Goal: Task Accomplishment & Management: Complete application form

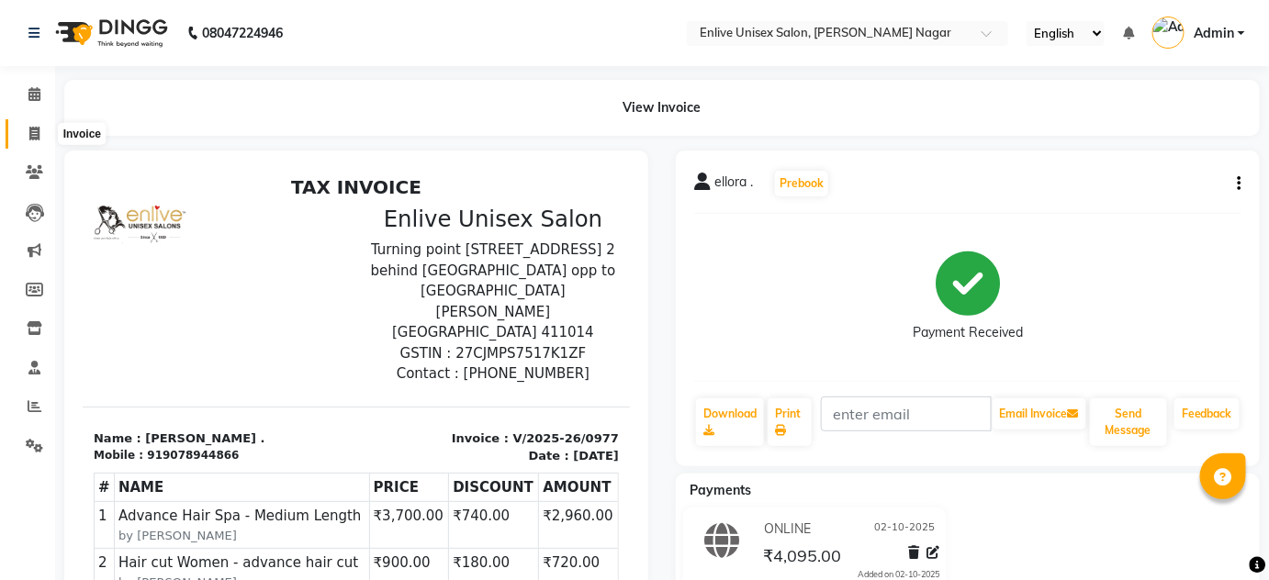
click at [26, 134] on span at bounding box center [34, 134] width 32 height 21
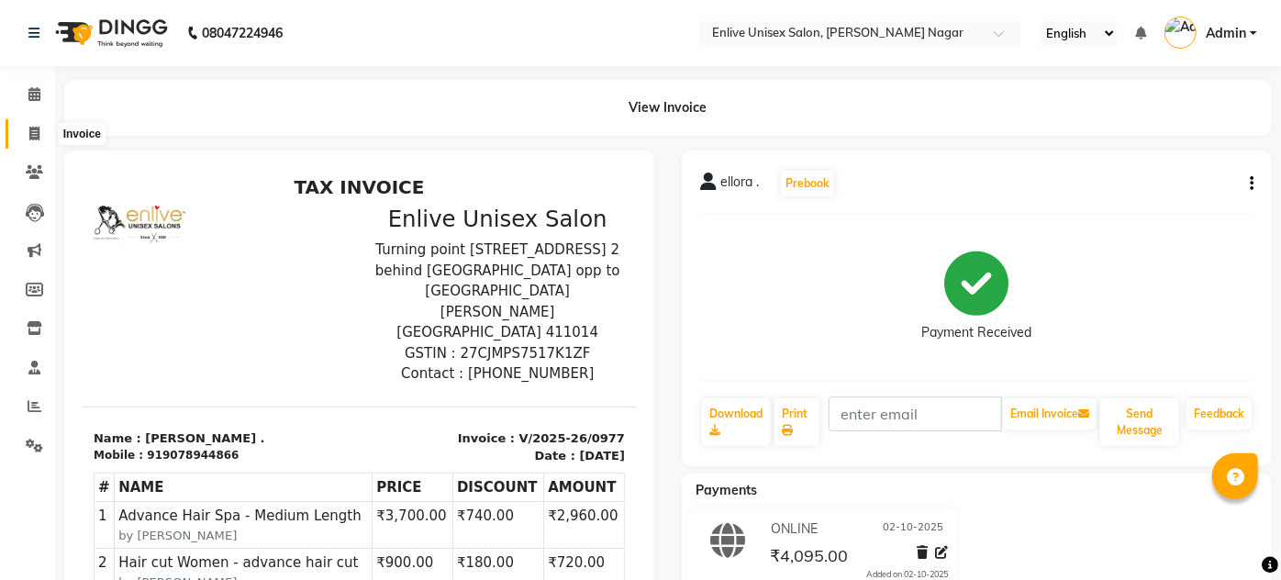
select select "145"
select select "service"
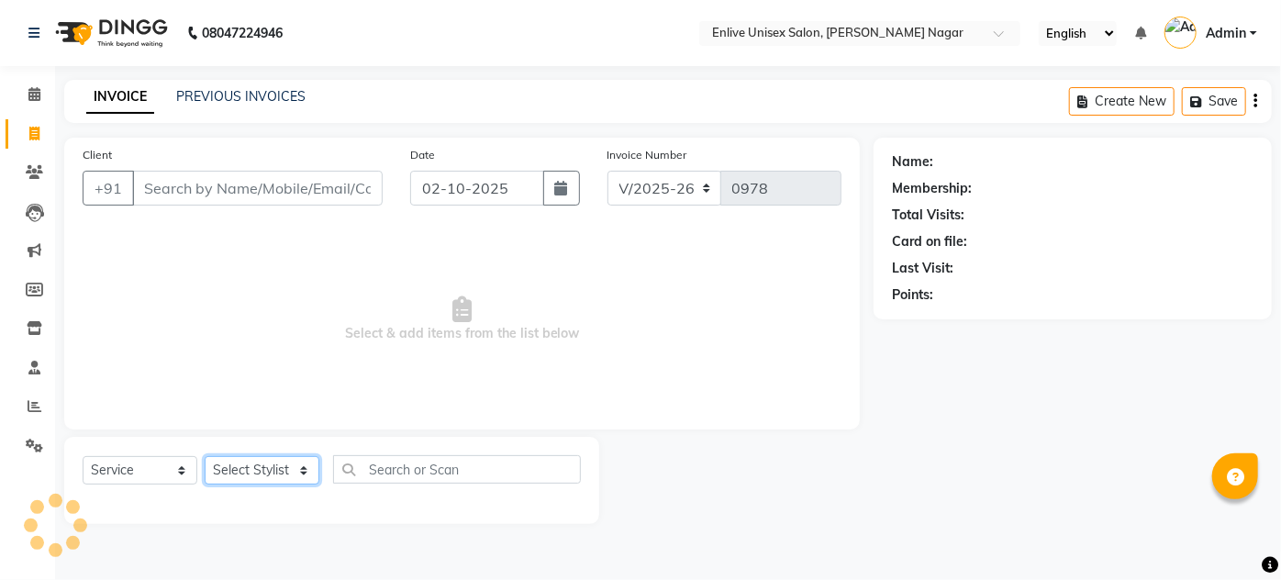
click at [237, 464] on select "Select Stylist" at bounding box center [262, 470] width 115 height 28
click at [244, 464] on select "Select Stylist" at bounding box center [262, 470] width 115 height 28
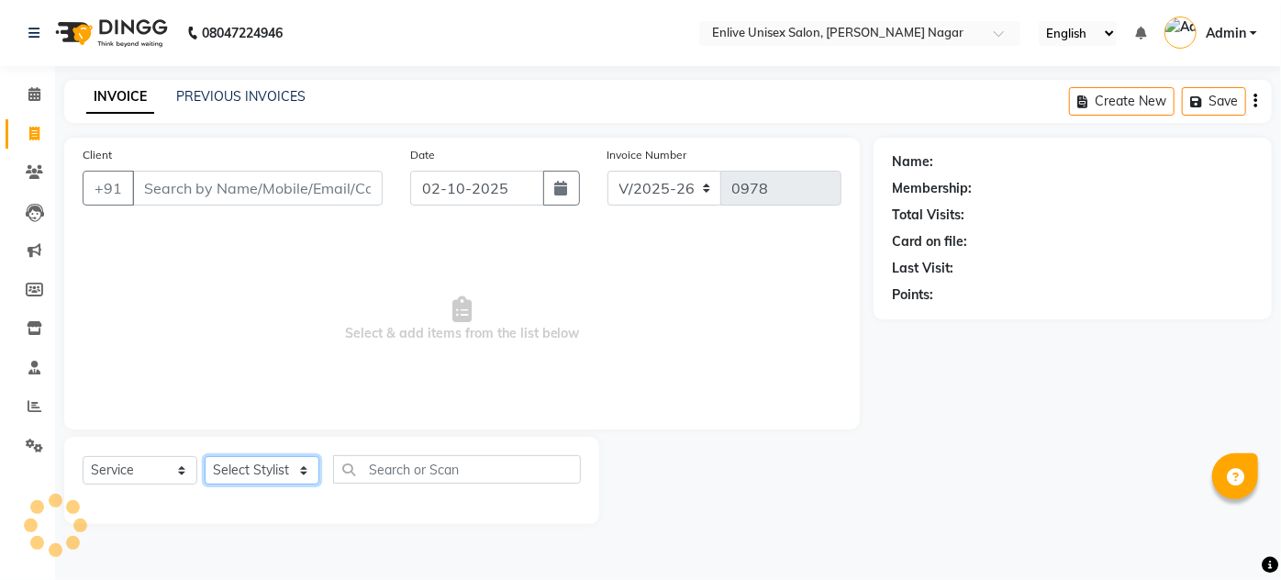
click at [244, 464] on select "Select Stylist" at bounding box center [262, 470] width 115 height 28
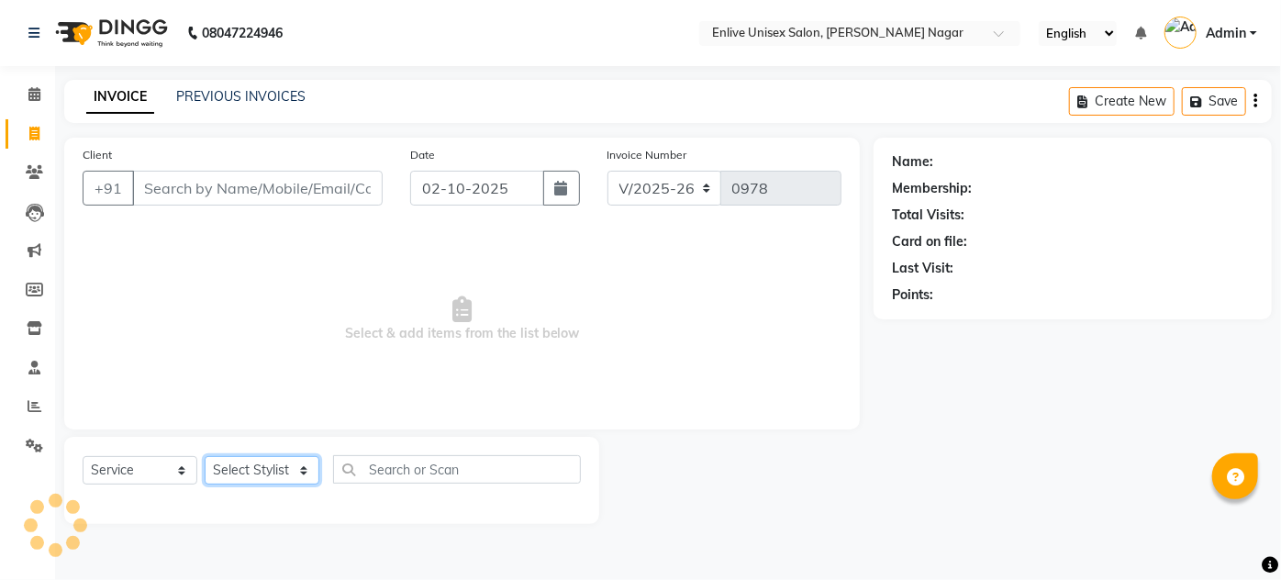
click at [244, 464] on select "Select Stylist" at bounding box center [262, 470] width 115 height 28
click at [244, 465] on select "Select Stylist" at bounding box center [262, 470] width 115 height 28
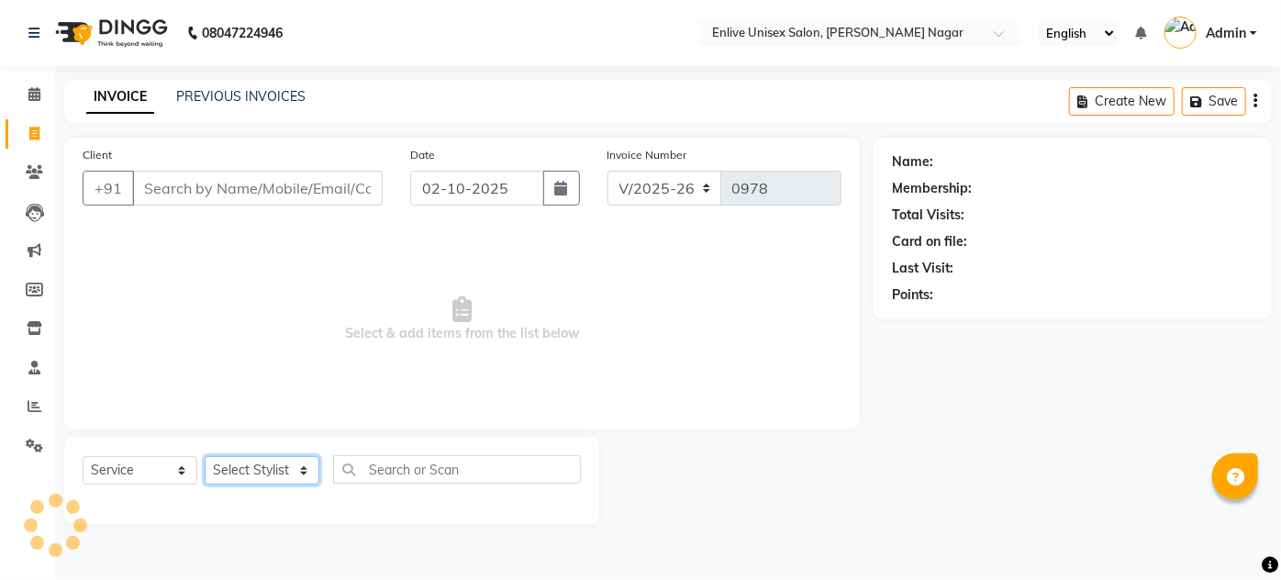
click at [244, 465] on select "Select Stylist Arti lohar Nitin Sir sameer sapna shahrukh Shubhangi Vikas Yasme…" at bounding box center [262, 470] width 115 height 28
select select "26241"
click at [205, 456] on select "Select Stylist Arti lohar Nitin Sir sameer sapna shahrukh Shubhangi Vikas Yasme…" at bounding box center [262, 470] width 115 height 28
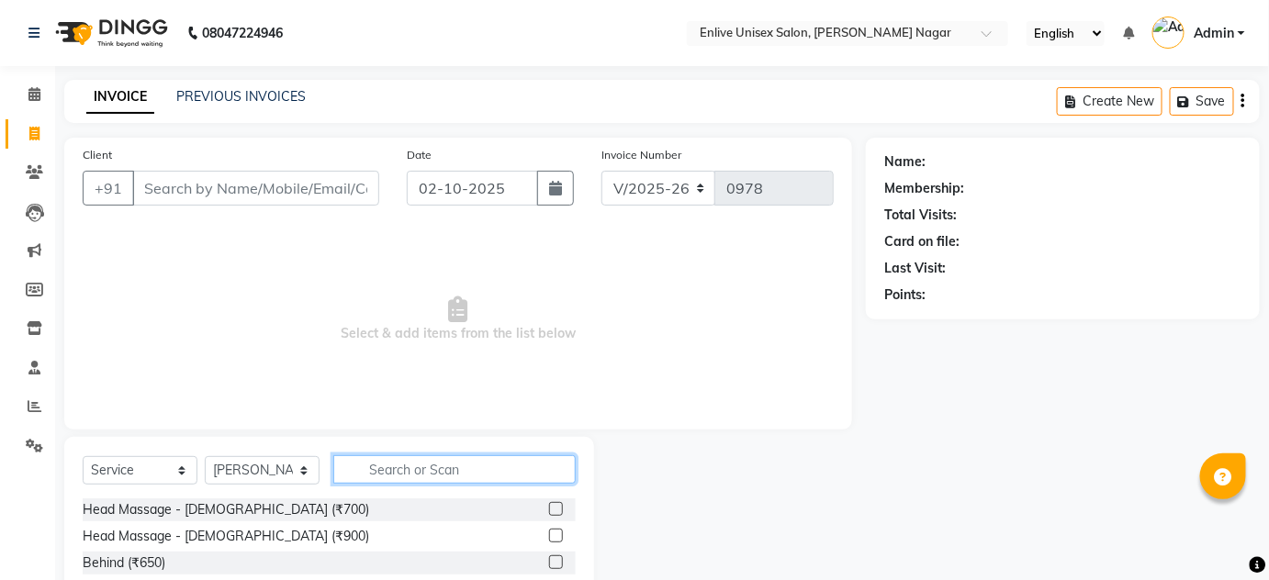
click at [450, 474] on input "text" at bounding box center [454, 469] width 242 height 28
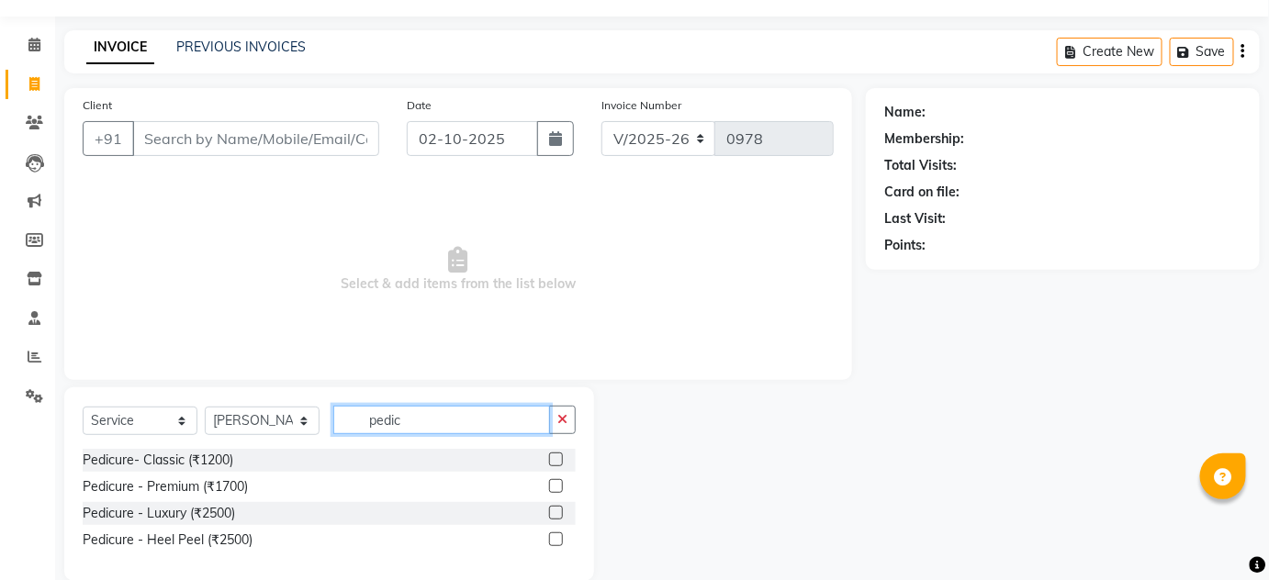
scroll to position [77, 0]
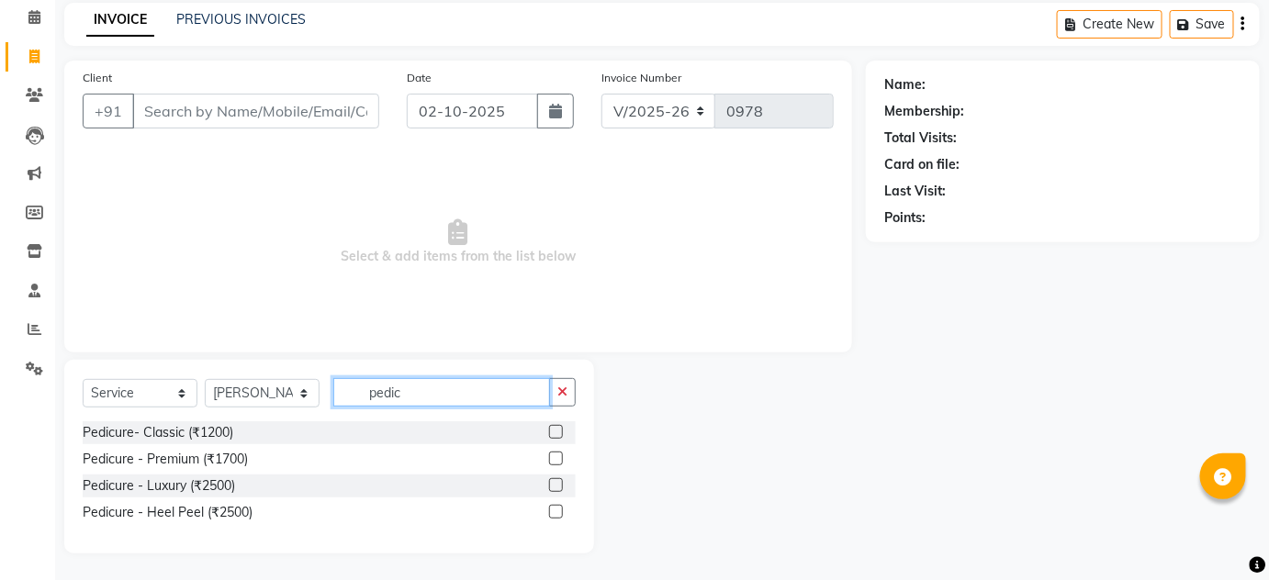
type input "pedic"
click at [554, 482] on label at bounding box center [556, 485] width 14 height 14
click at [554, 482] on input "checkbox" at bounding box center [555, 486] width 12 height 12
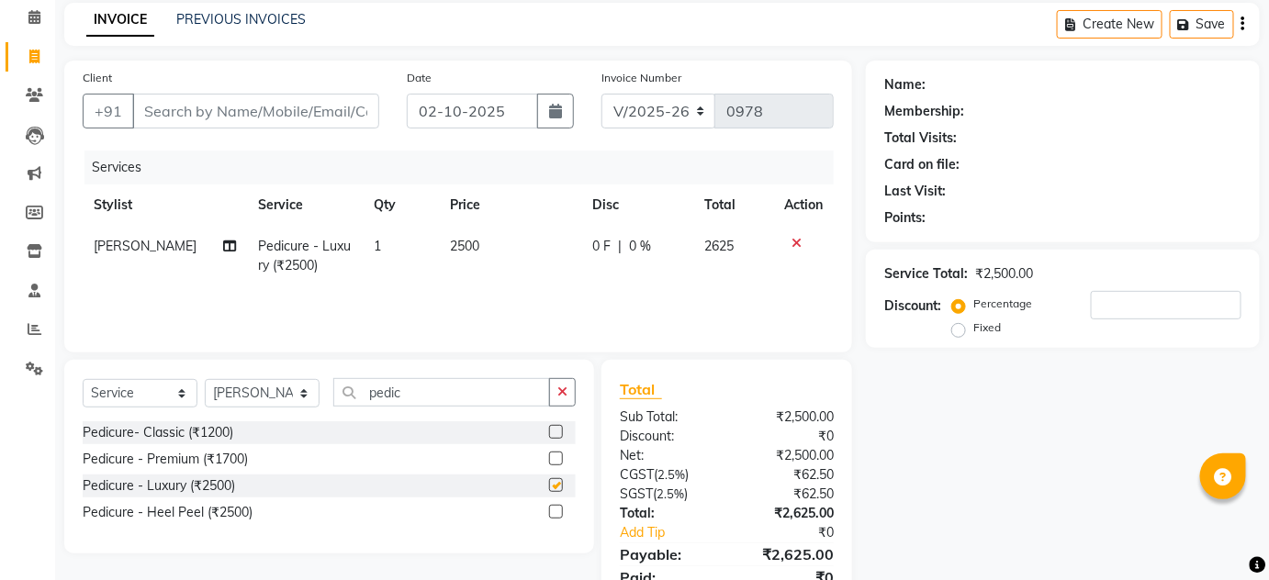
checkbox input "false"
click at [471, 238] on span "2500" at bounding box center [464, 246] width 29 height 17
select select "26241"
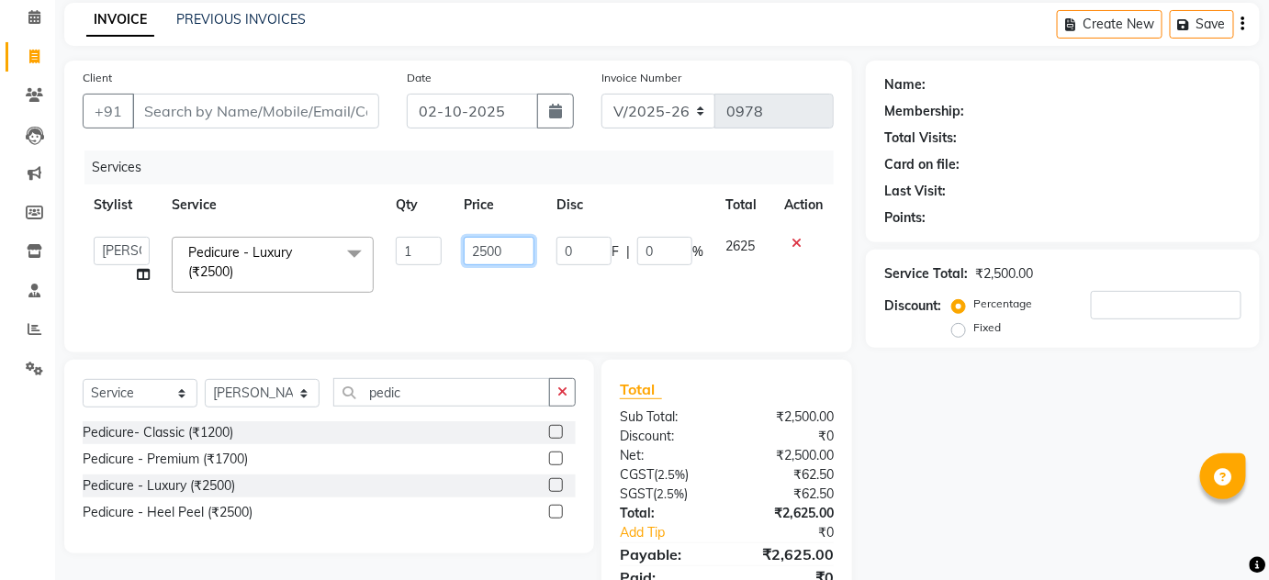
click at [339, 218] on table "Stylist Service Qty Price Disc Total Action Arti lohar Nitin Sir sameer sapna s…" at bounding box center [458, 243] width 751 height 119
type input "2000"
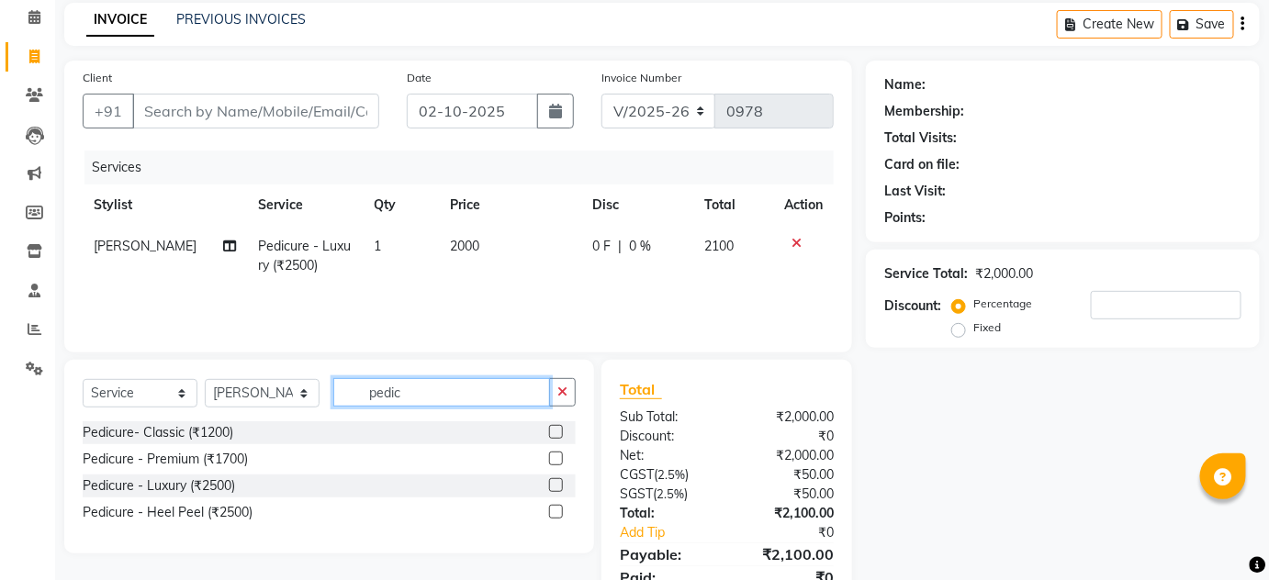
drag, startPoint x: 453, startPoint y: 393, endPoint x: 95, endPoint y: 403, distance: 358.1
click at [296, 396] on div "Select Service Product Membership Package Voucher Prepaid Gift Card Select Styl…" at bounding box center [329, 399] width 493 height 43
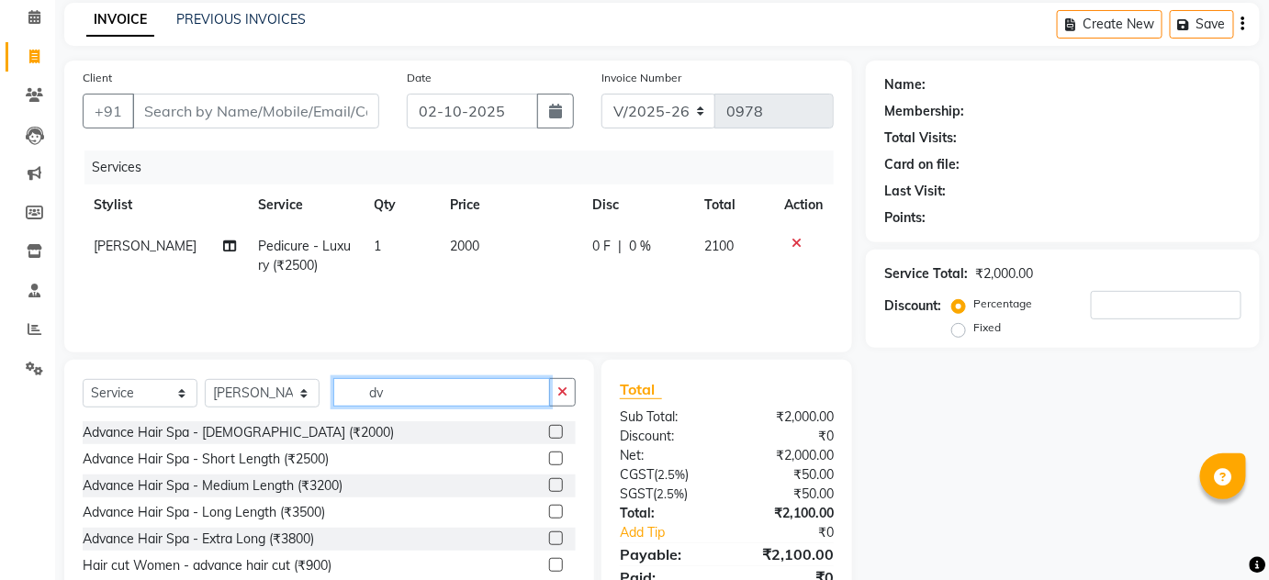
type input "dv"
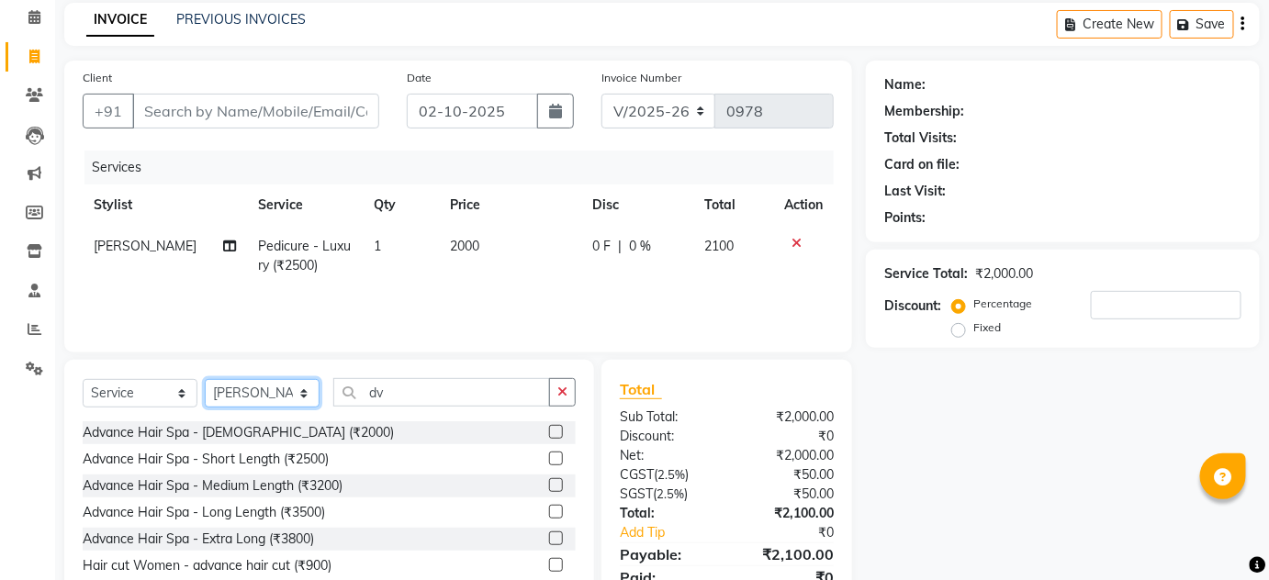
click at [299, 398] on select "Select Stylist Arti lohar Nitin Sir sameer sapna shahrukh Shubhangi Vikas Yasme…" at bounding box center [262, 393] width 115 height 28
select select "75723"
click at [205, 379] on select "Select Stylist Arti lohar Nitin Sir sameer sapna shahrukh Shubhangi Vikas Yasme…" at bounding box center [262, 393] width 115 height 28
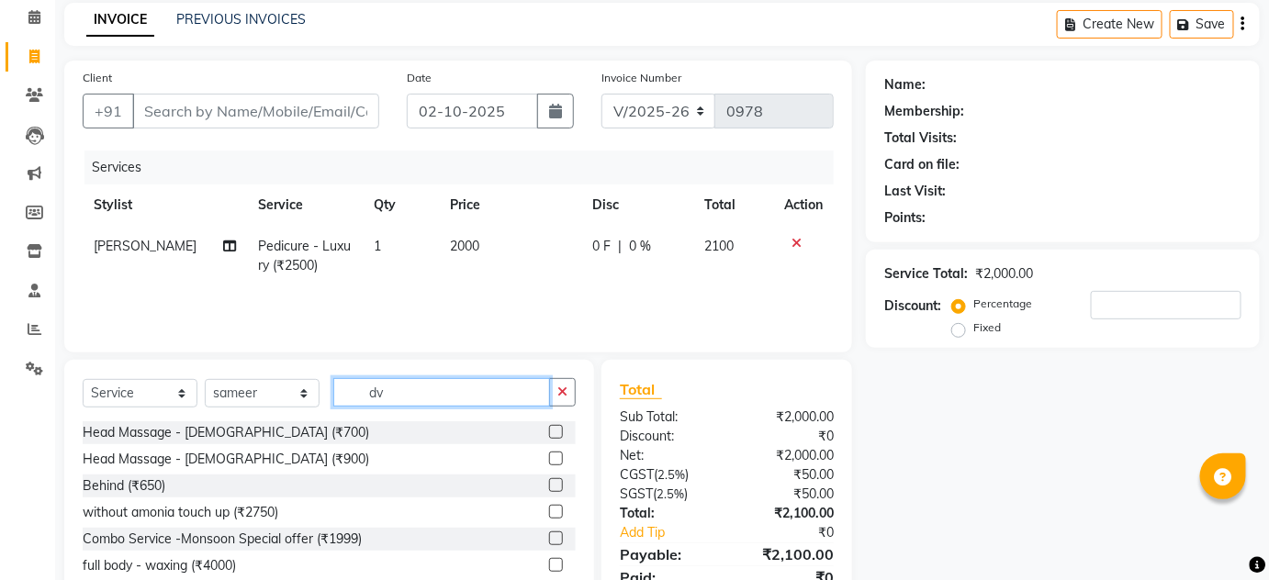
click at [409, 391] on input "dv" at bounding box center [441, 392] width 217 height 28
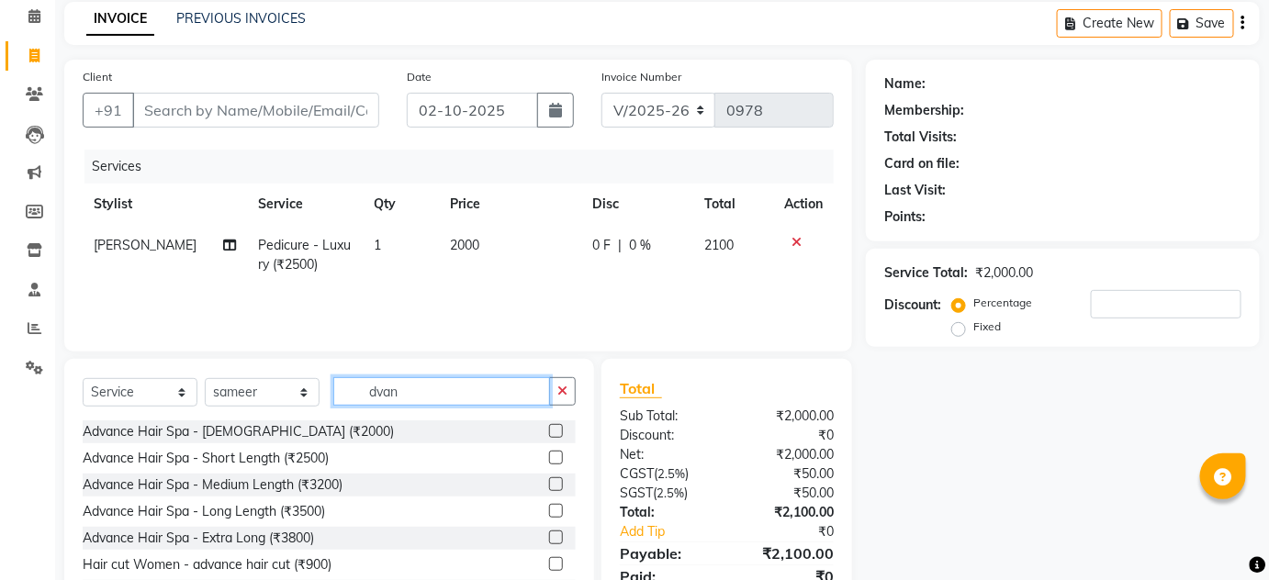
scroll to position [154, 0]
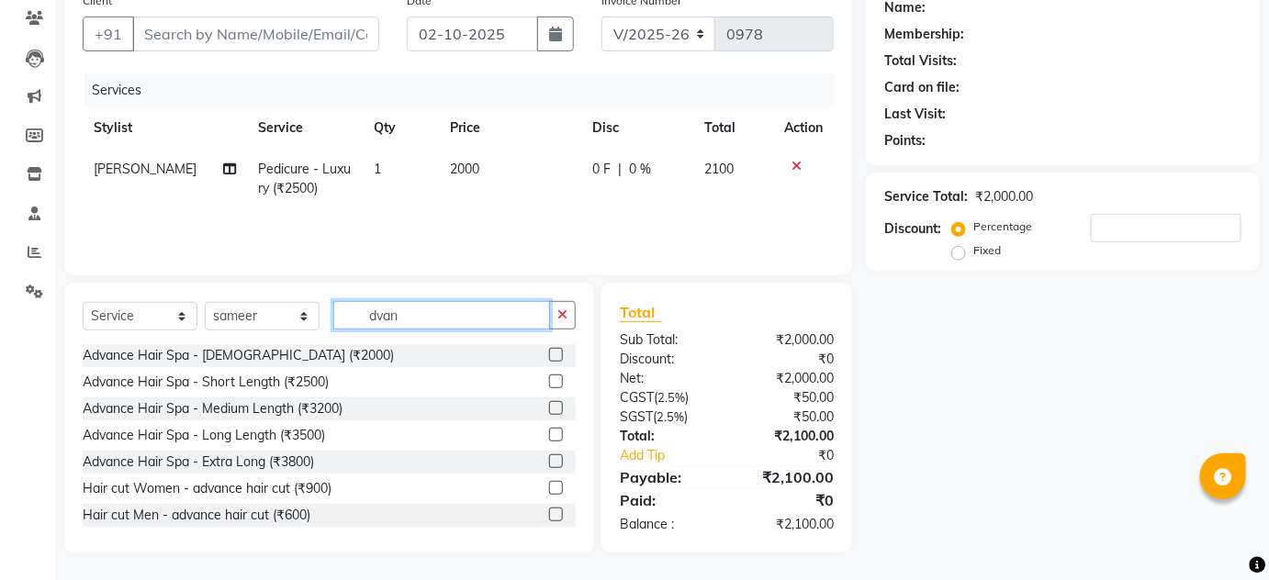
type input "dvan"
click at [549, 487] on label at bounding box center [556, 488] width 14 height 14
click at [549, 487] on input "checkbox" at bounding box center [555, 489] width 12 height 12
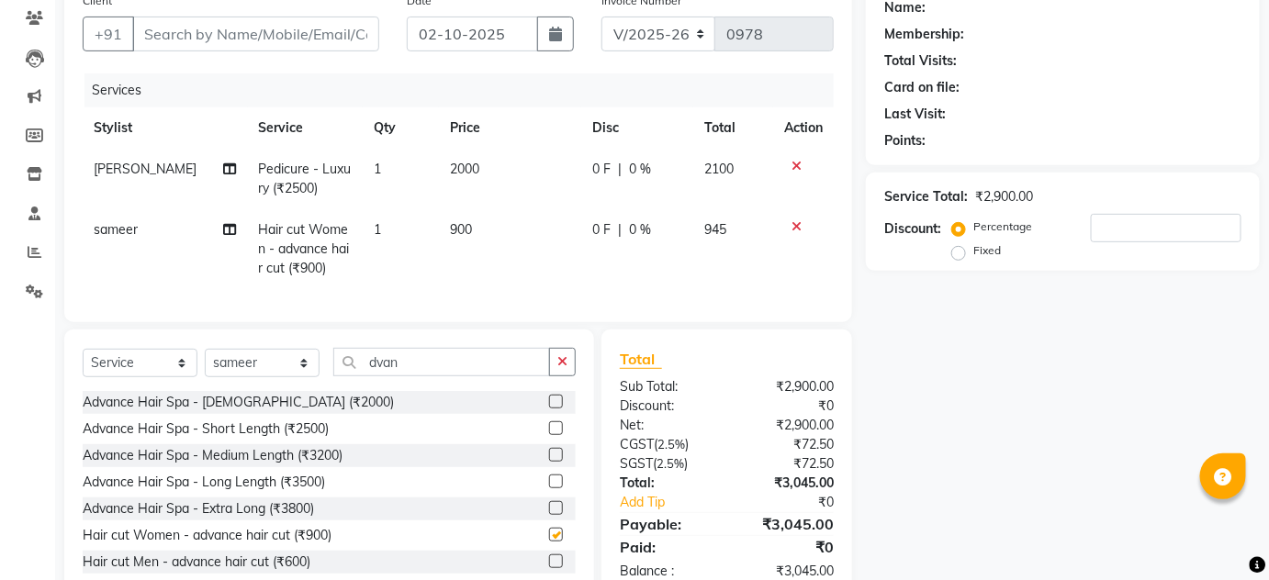
checkbox input "false"
click at [265, 41] on input "Client" at bounding box center [255, 34] width 247 height 35
type input "9"
type input "0"
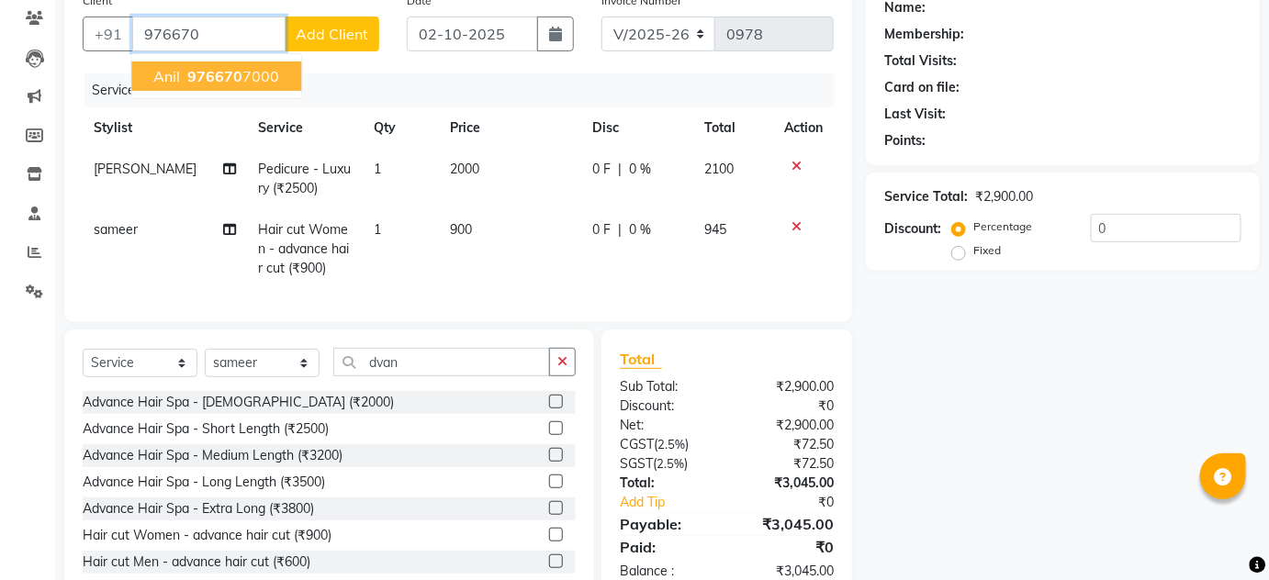
click at [256, 84] on button "anil 976670 7000" at bounding box center [216, 75] width 170 height 29
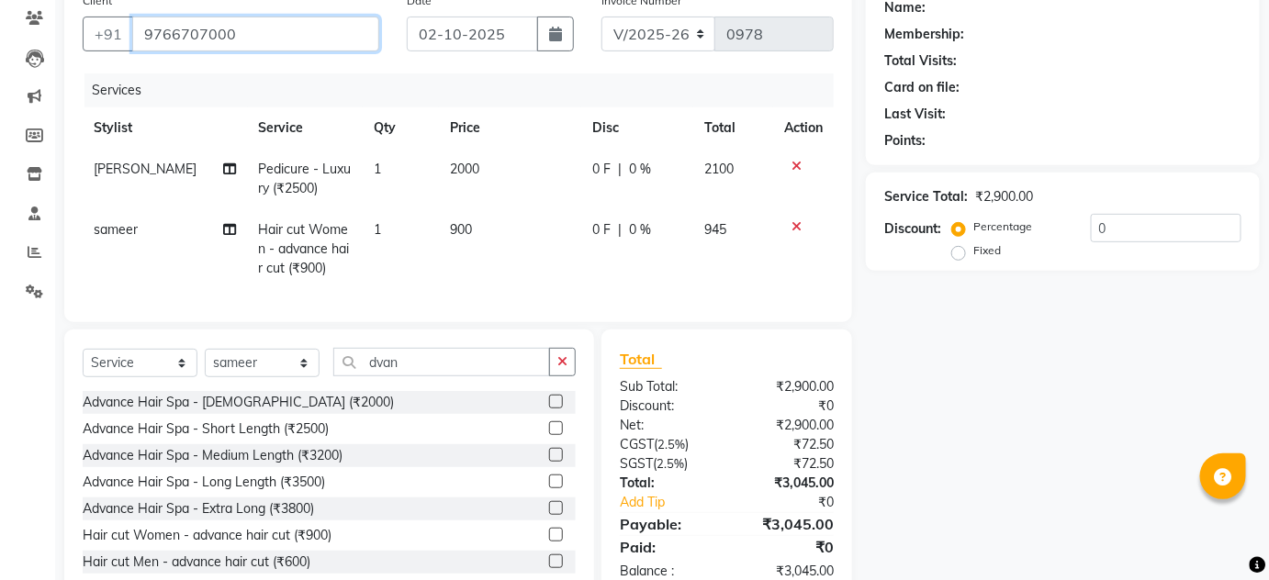
type input "9766707000"
select select "1: Object"
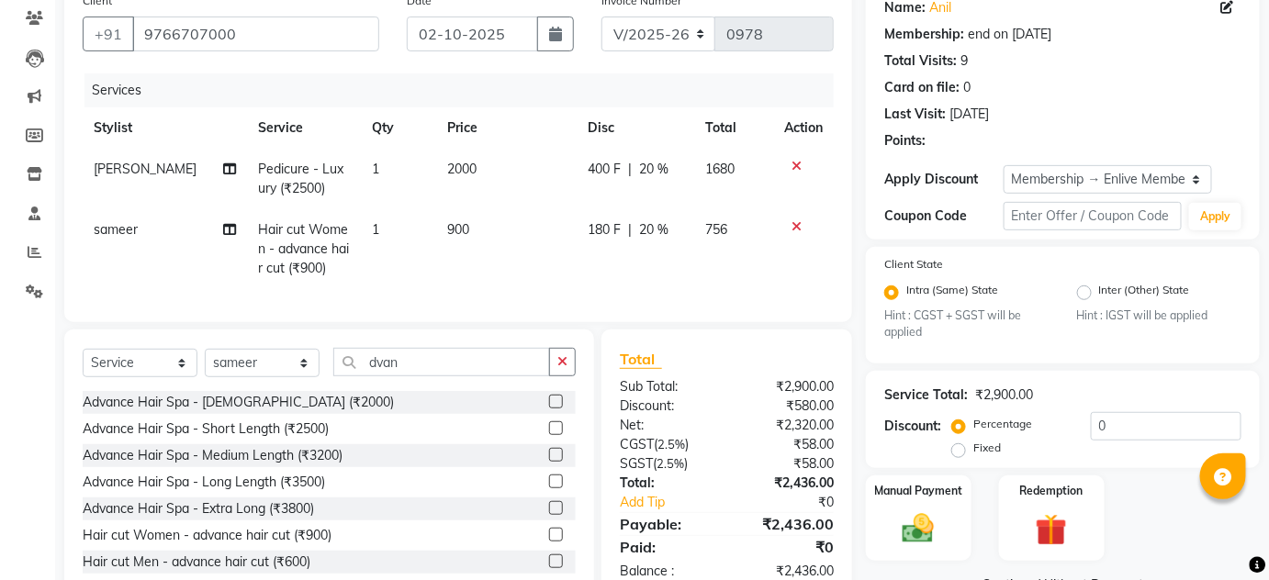
type input "20"
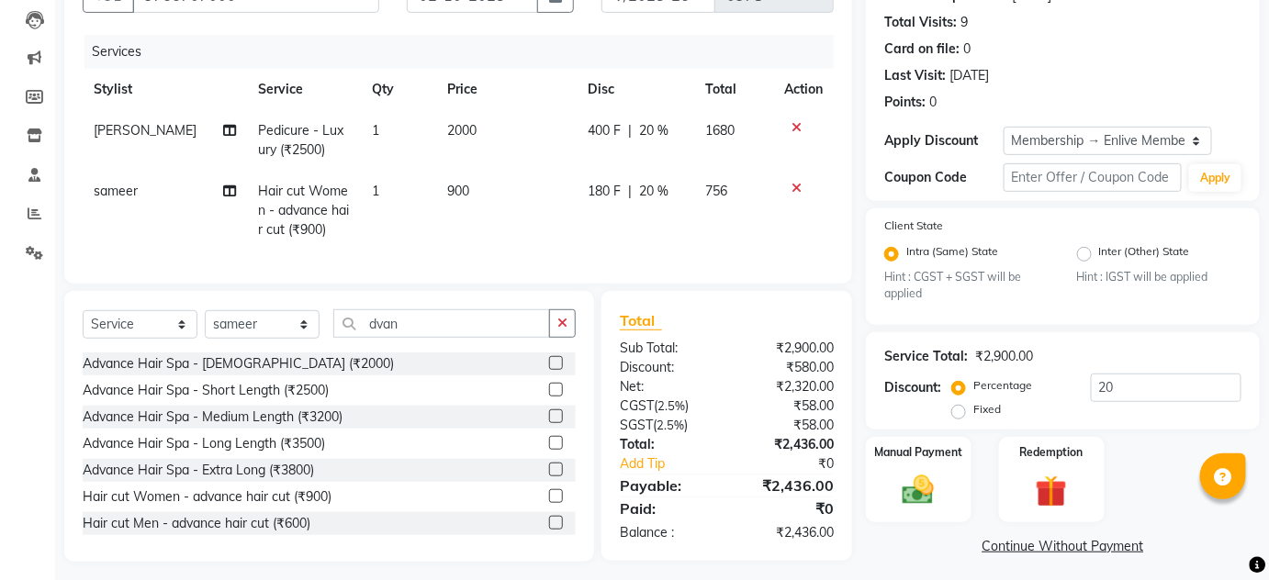
scroll to position [214, 0]
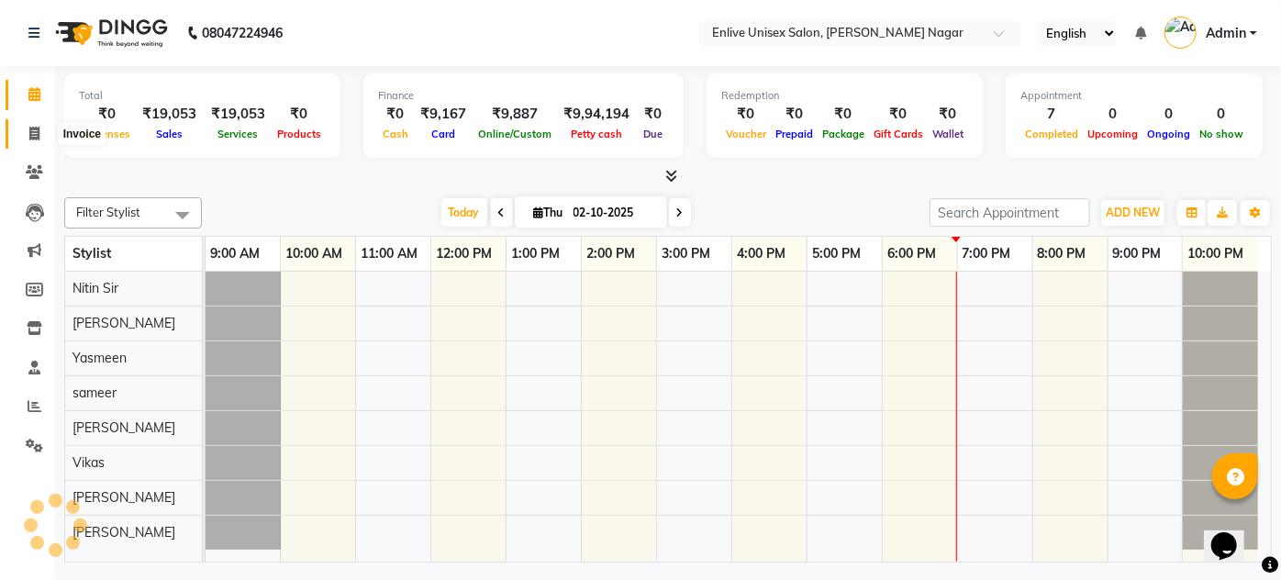
click at [29, 126] on span at bounding box center [34, 134] width 32 height 21
select select "service"
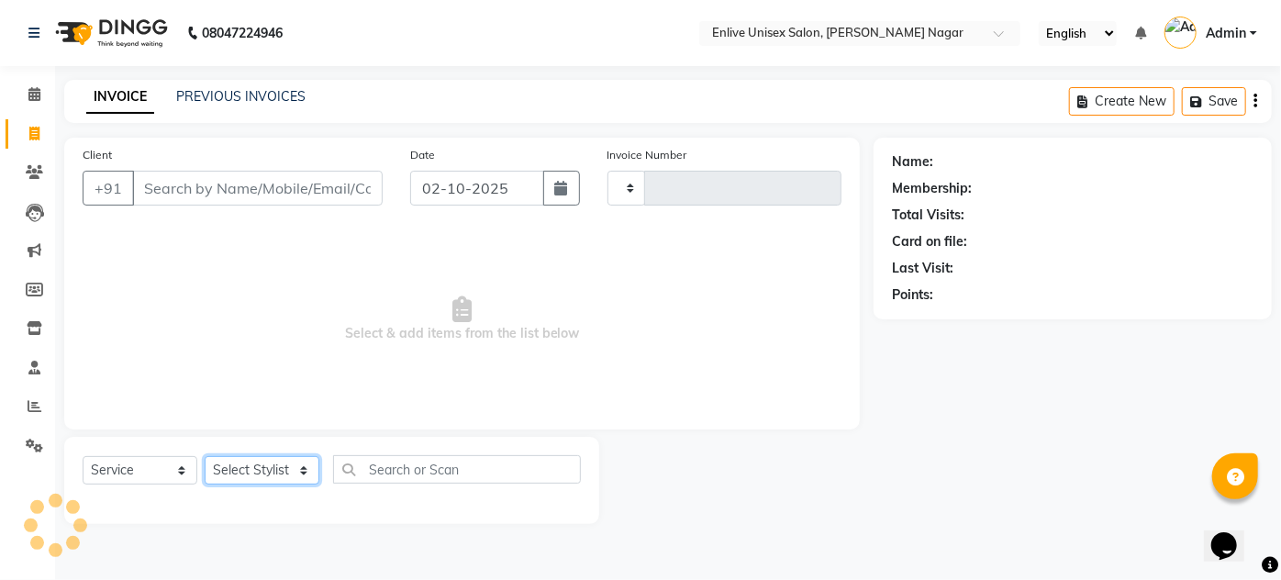
click at [251, 461] on select "Select Stylist" at bounding box center [262, 470] width 115 height 28
click at [251, 472] on select "Select Stylist" at bounding box center [262, 470] width 115 height 28
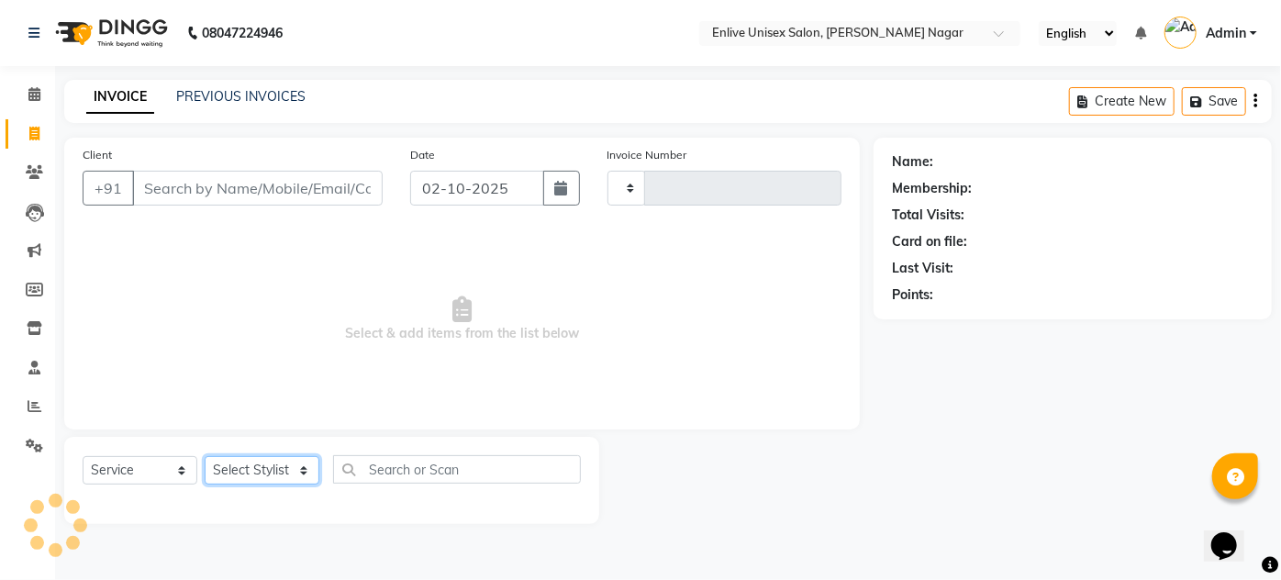
click at [251, 472] on select "Select Stylist" at bounding box center [262, 470] width 115 height 28
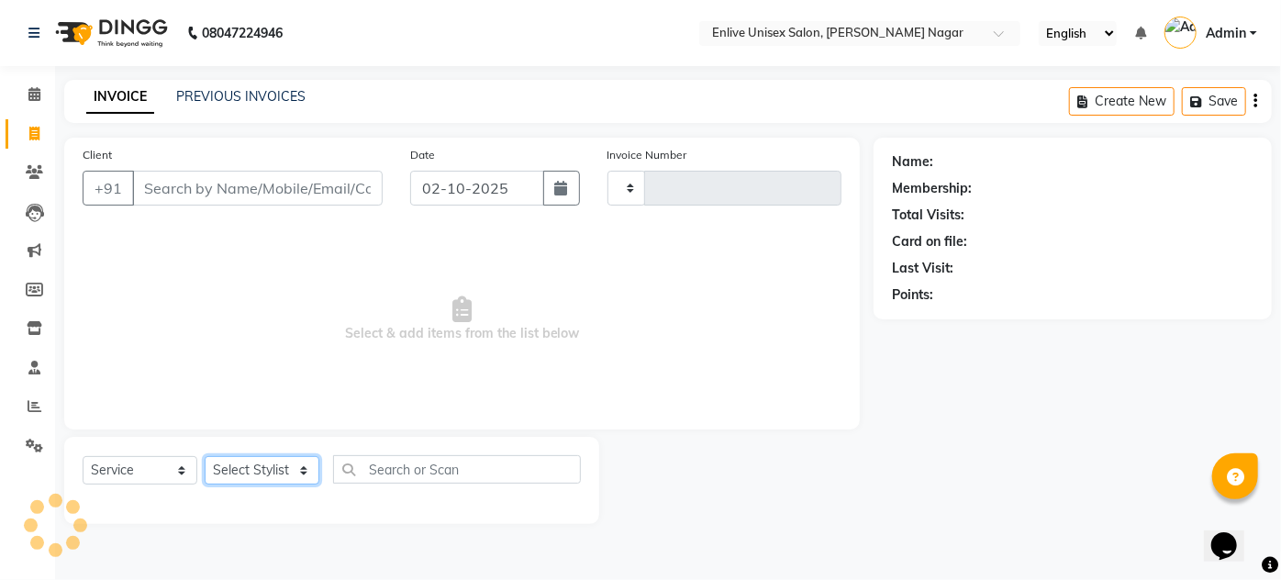
click at [251, 472] on select "Select Stylist" at bounding box center [262, 470] width 115 height 28
click at [251, 473] on select "Select Stylist" at bounding box center [262, 470] width 115 height 28
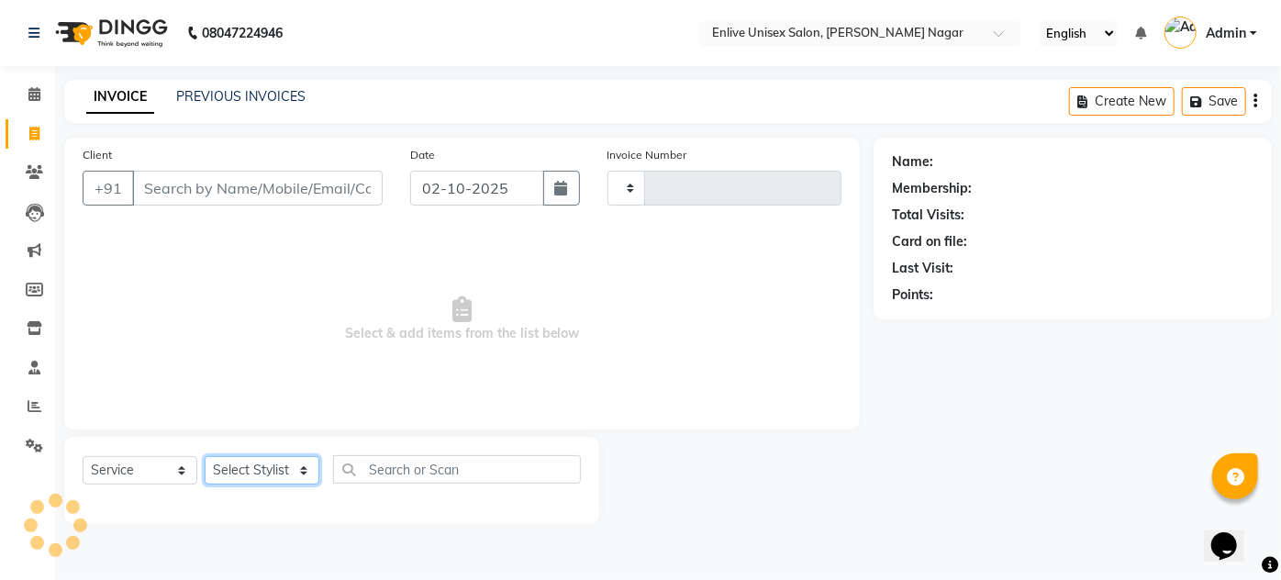
click at [251, 473] on select "Select Stylist" at bounding box center [262, 470] width 115 height 28
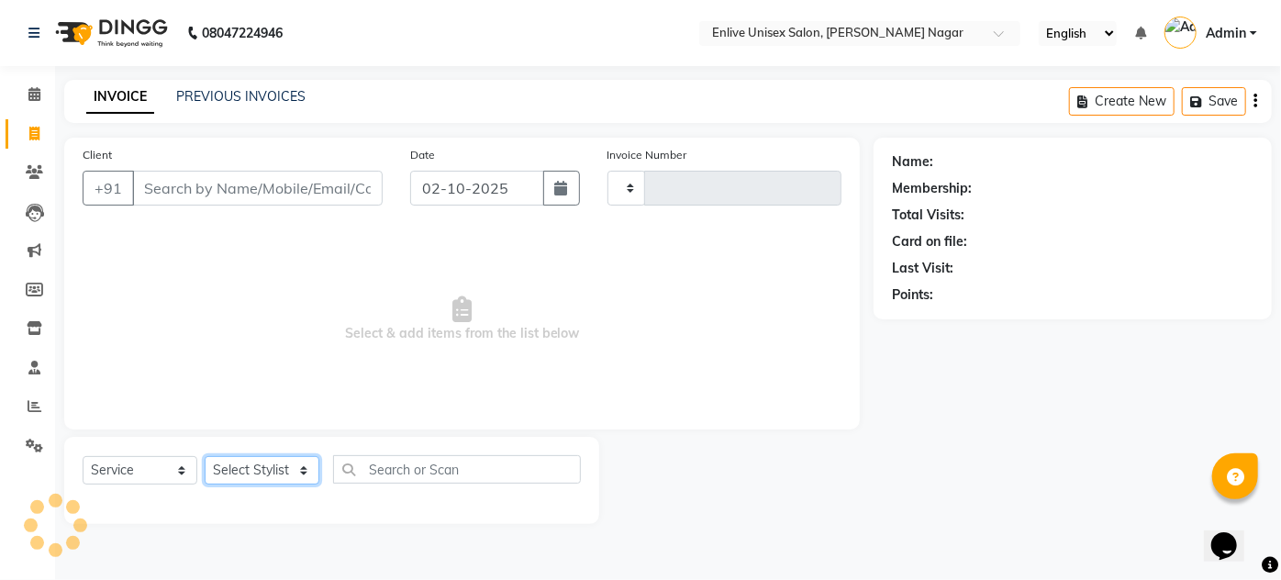
click at [251, 473] on select "Select Stylist" at bounding box center [262, 470] width 115 height 28
click at [251, 474] on select "Select Stylist" at bounding box center [262, 470] width 115 height 28
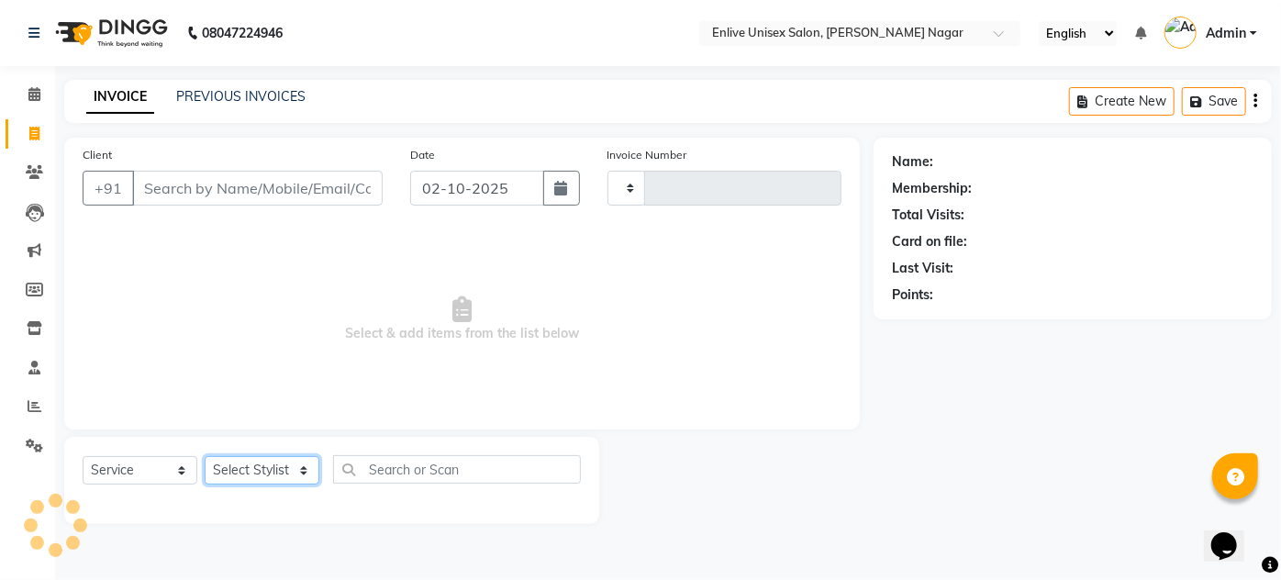
click at [251, 474] on select "Select Stylist" at bounding box center [262, 470] width 115 height 28
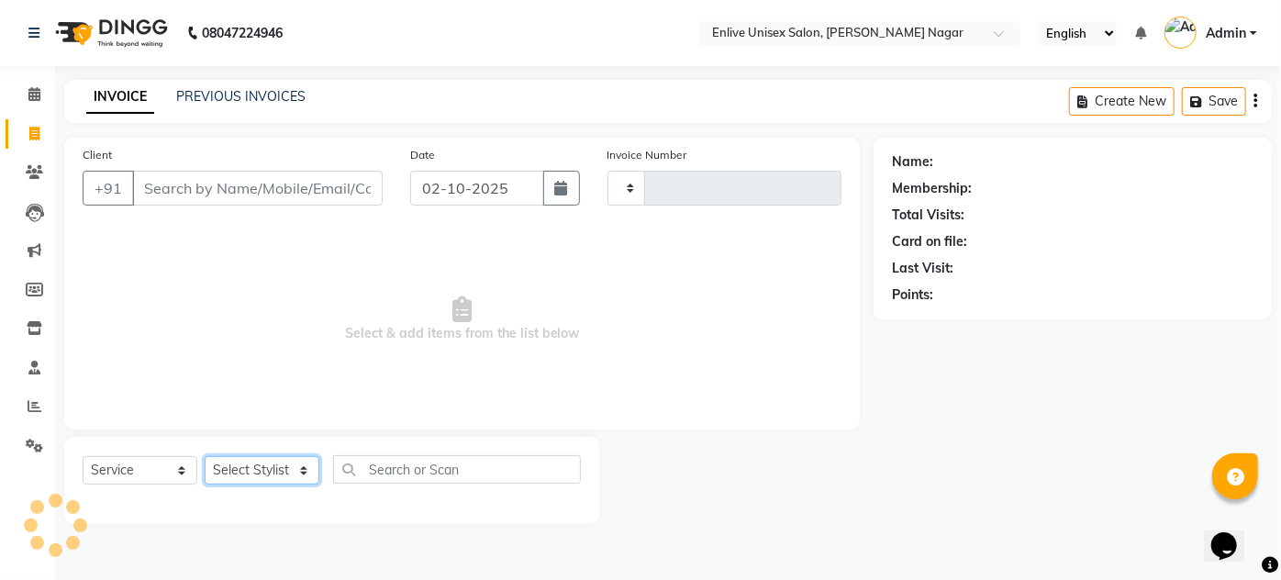
click at [251, 474] on select "Select Stylist" at bounding box center [262, 470] width 115 height 28
click at [159, 296] on span "Select & add items from the list below" at bounding box center [462, 320] width 759 height 184
click at [30, 131] on icon at bounding box center [34, 134] width 10 height 14
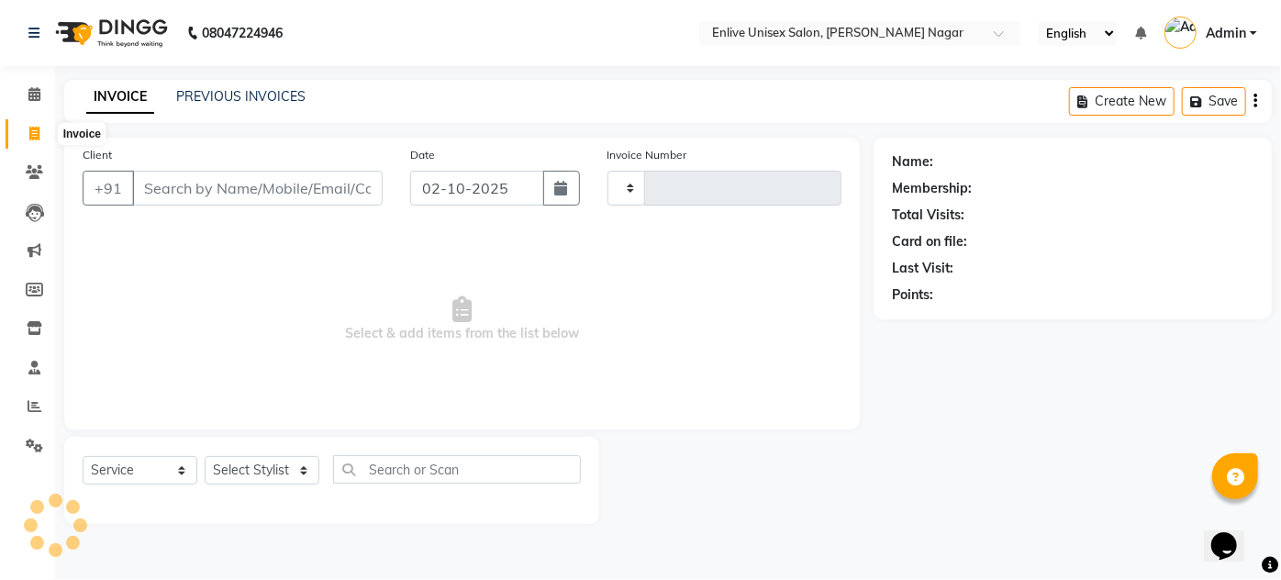
select select "service"
type input "0978"
select select "145"
click at [287, 474] on select "Select Stylist" at bounding box center [262, 470] width 115 height 28
click at [287, 474] on select "Select Stylist Arti lohar Nitin Sir sameer sapna shahrukh Shubhangi Vikas Yasme…" at bounding box center [262, 470] width 115 height 28
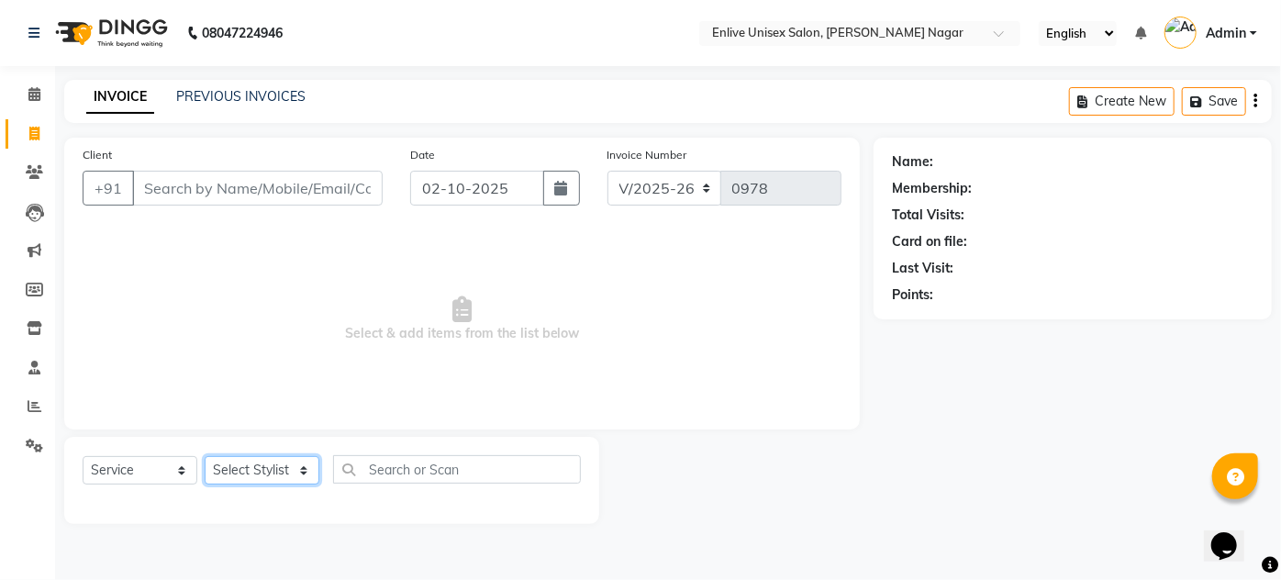
click at [287, 474] on select "Select Stylist Arti lohar Nitin Sir sameer sapna shahrukh Shubhangi Vikas Yasme…" at bounding box center [262, 470] width 115 height 28
select select "93468"
click at [205, 456] on select "Select Stylist Arti lohar Nitin Sir sameer sapna shahrukh Shubhangi Vikas Yasme…" at bounding box center [262, 470] width 115 height 28
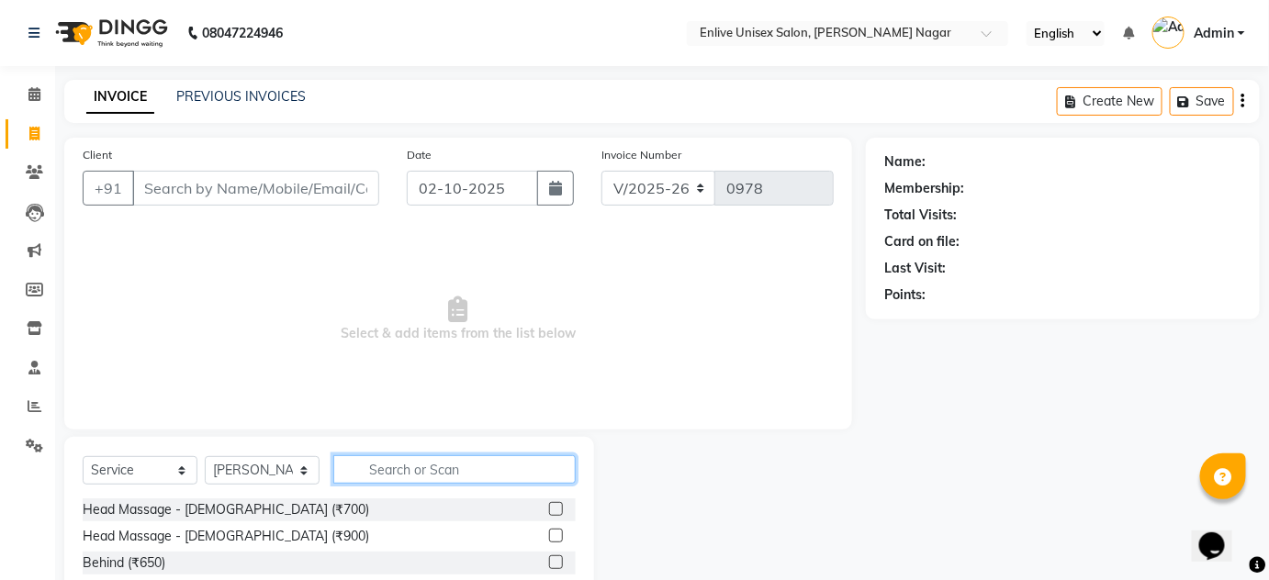
click at [375, 464] on input "text" at bounding box center [454, 469] width 242 height 28
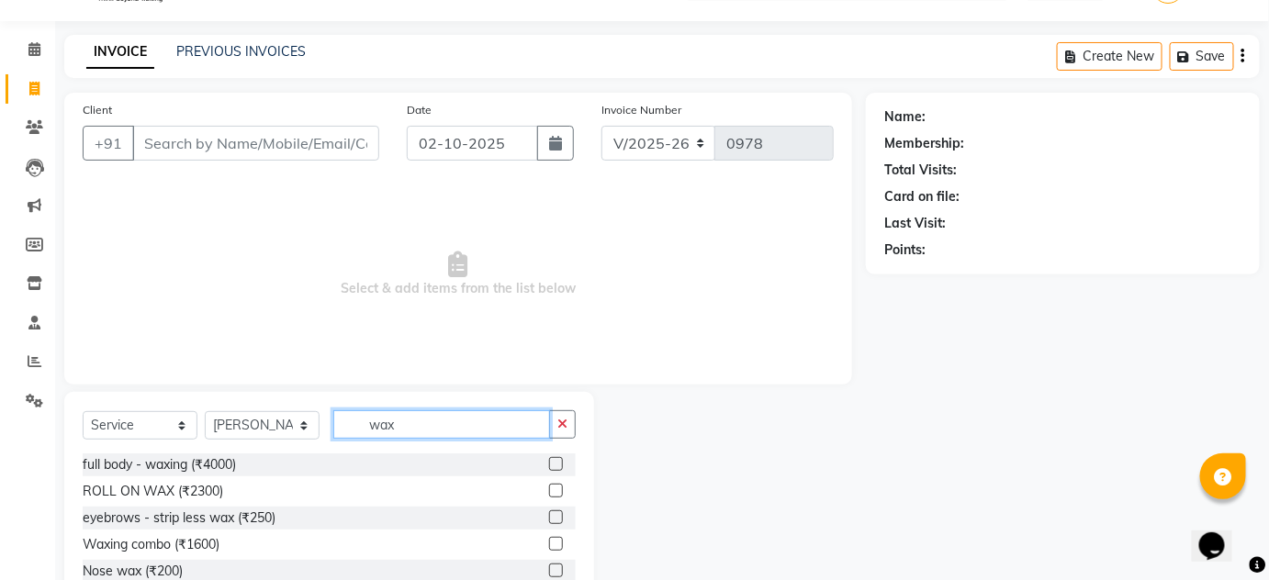
scroll to position [83, 0]
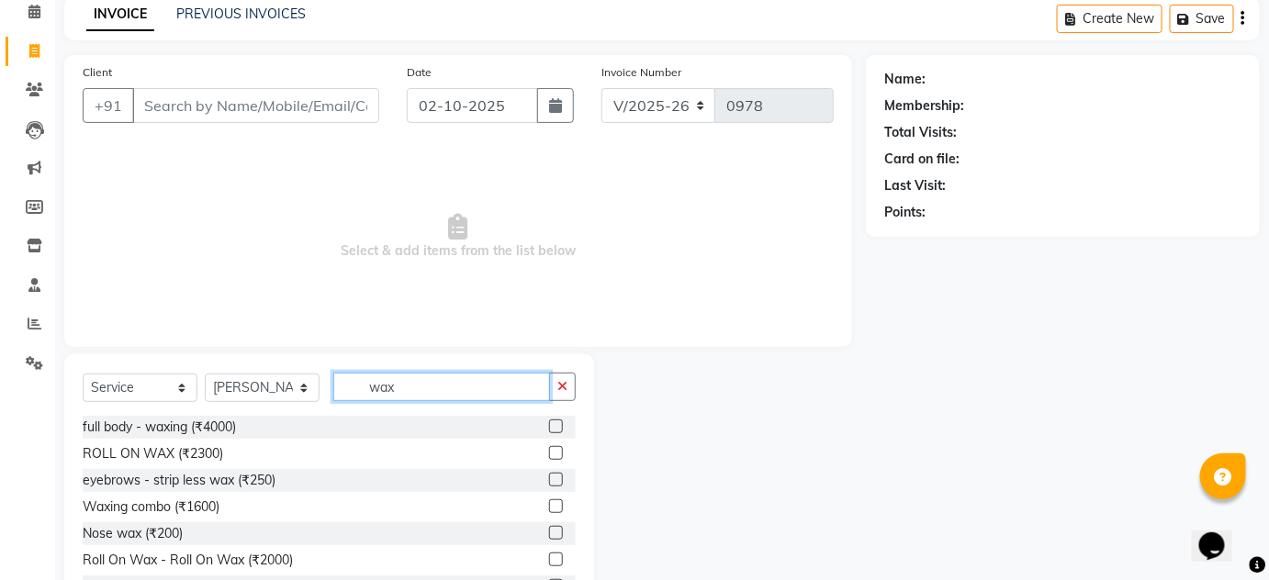
type input "wax"
click at [549, 506] on label at bounding box center [556, 506] width 14 height 14
click at [549, 506] on input "checkbox" at bounding box center [555, 507] width 12 height 12
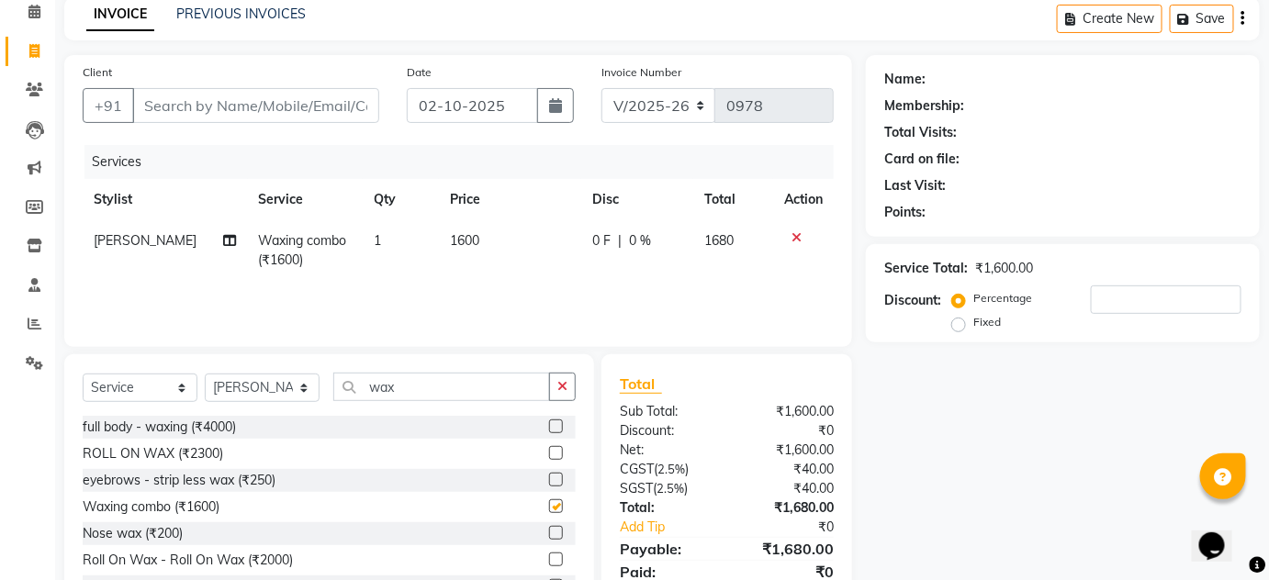
checkbox input "false"
click at [460, 244] on span "1600" at bounding box center [464, 240] width 29 height 17
select select "93468"
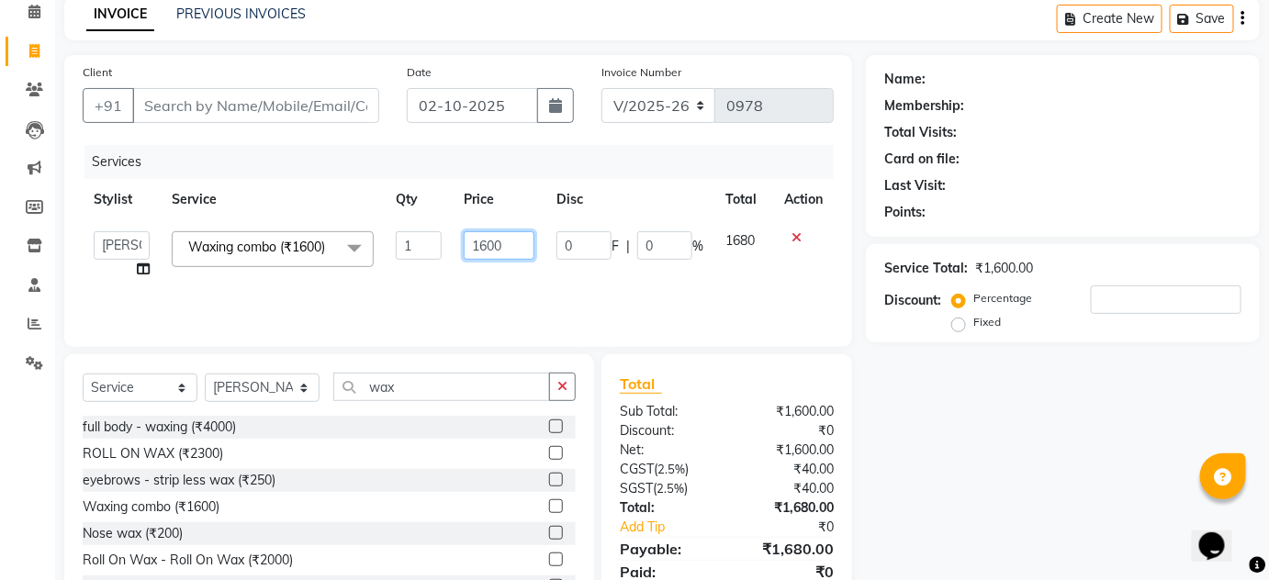
drag, startPoint x: 517, startPoint y: 237, endPoint x: 284, endPoint y: 233, distance: 233.2
click at [357, 244] on tr "Arti lohar Nitin Sir sameer sapna shahrukh Shubhangi Vikas Yasmeen Waxing combo…" at bounding box center [458, 255] width 751 height 70
type input "1"
type input "7"
type input "1750"
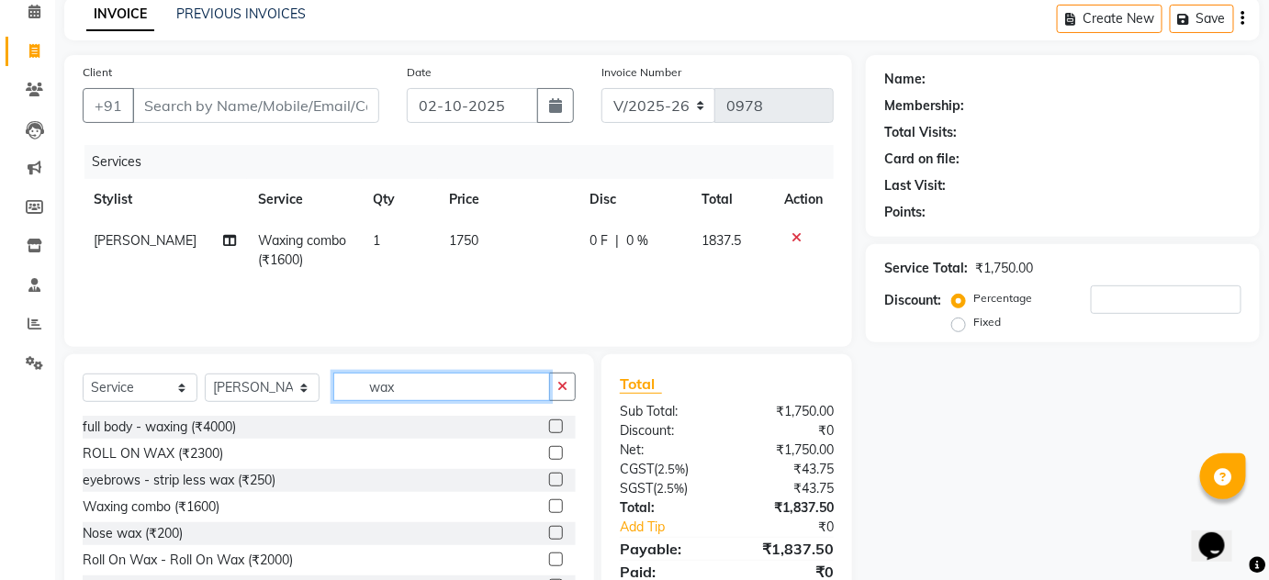
drag, startPoint x: 419, startPoint y: 381, endPoint x: 0, endPoint y: 450, distance: 425.1
click at [0, 397] on app-home "08047224946 Select Location × Enlive Unisex Salon, Viman Nagar English ENGLISH …" at bounding box center [634, 284] width 1269 height 735
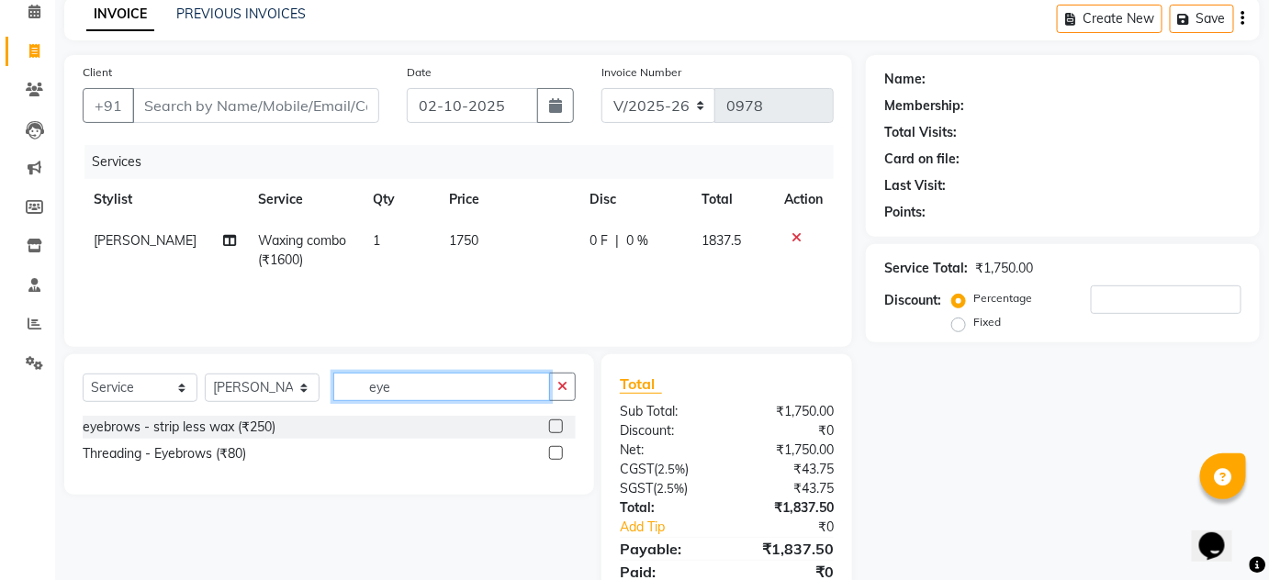
type input "eye"
click at [562, 450] on label at bounding box center [556, 453] width 14 height 14
click at [561, 450] on input "checkbox" at bounding box center [555, 454] width 12 height 12
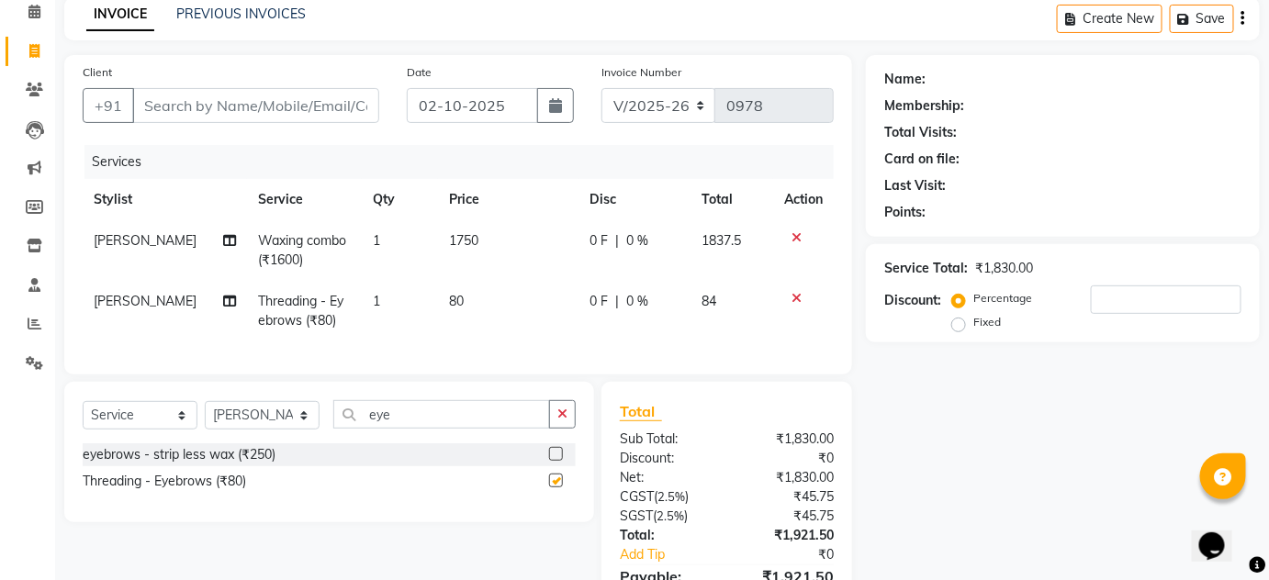
checkbox input "false"
drag, startPoint x: 464, startPoint y: 409, endPoint x: 141, endPoint y: 420, distance: 323.3
click at [167, 420] on div "Select Service Product Membership Package Voucher Prepaid Gift Card Select Styl…" at bounding box center [329, 452] width 530 height 140
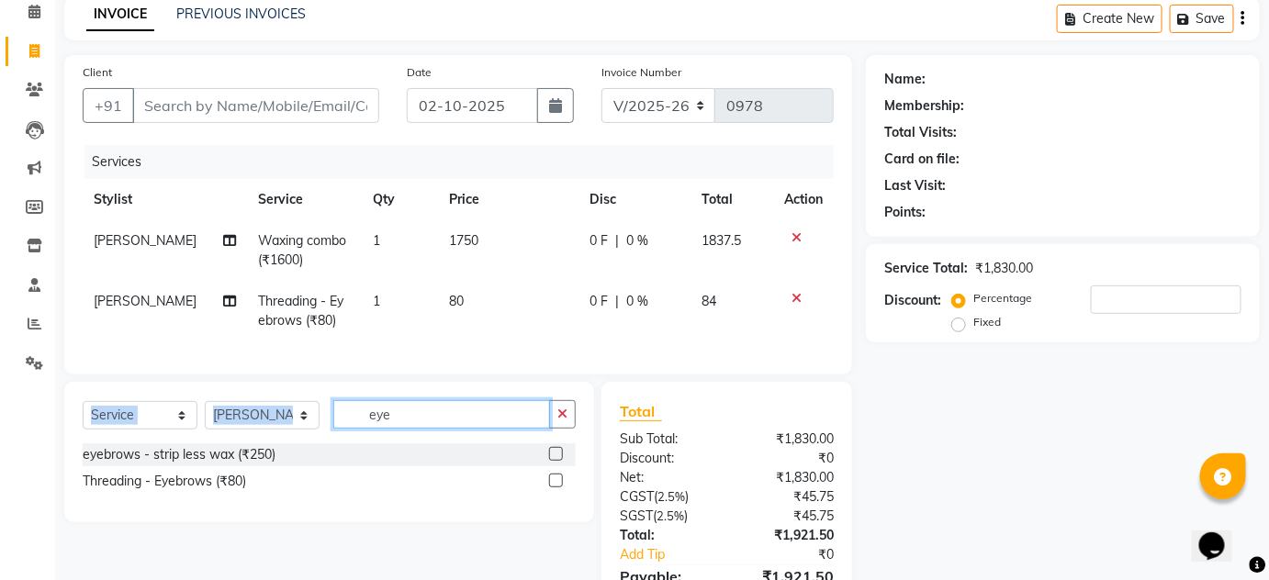
click at [434, 423] on input "eye" at bounding box center [441, 414] width 217 height 28
click at [439, 429] on input "eye" at bounding box center [441, 414] width 217 height 28
type input "upp"
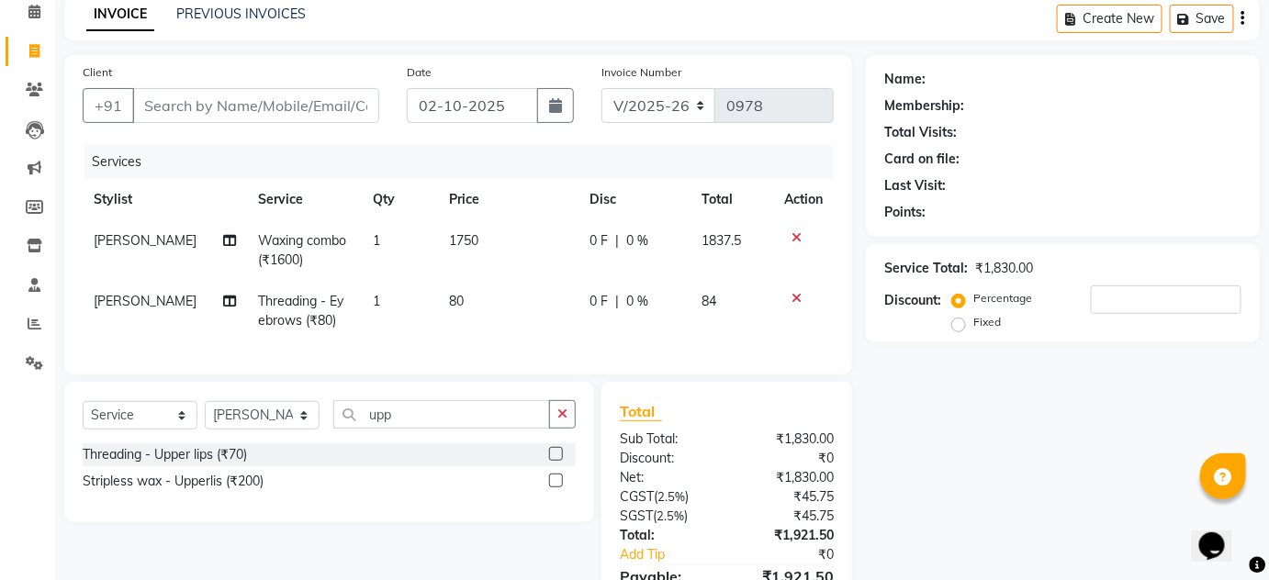
click at [553, 487] on label at bounding box center [556, 481] width 14 height 14
click at [553, 487] on input "checkbox" at bounding box center [555, 481] width 12 height 12
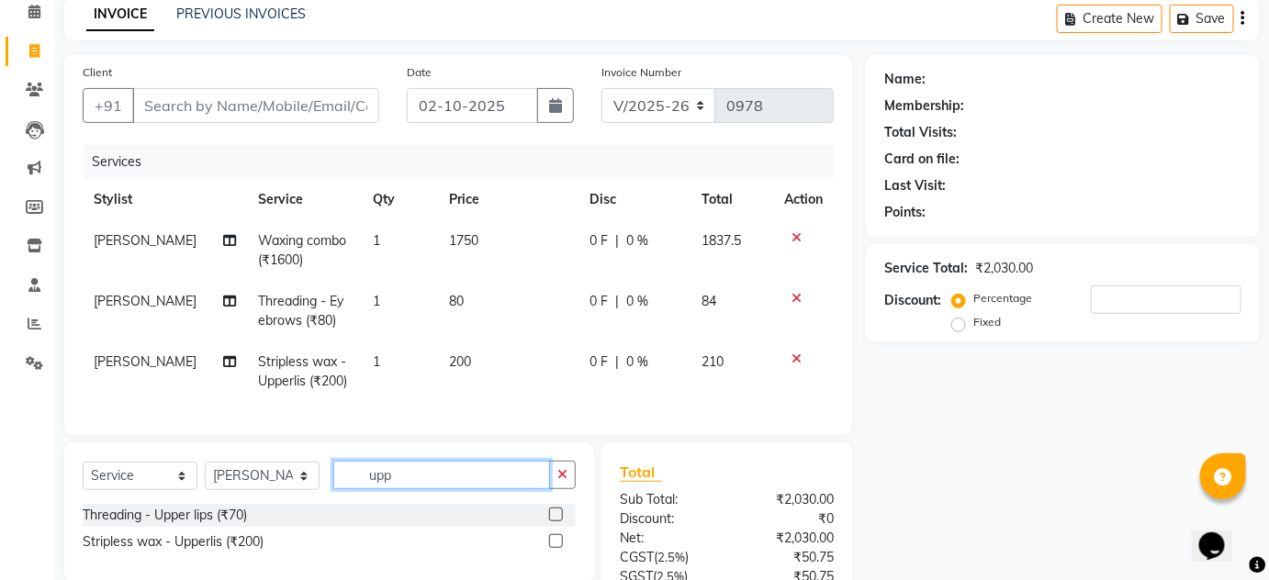
checkbox input "false"
click at [0, 391] on app-home "08047224946 Select Location × Enlive Unisex Salon, Viman Nagar English ENGLISH …" at bounding box center [634, 328] width 1269 height 822
type input "for"
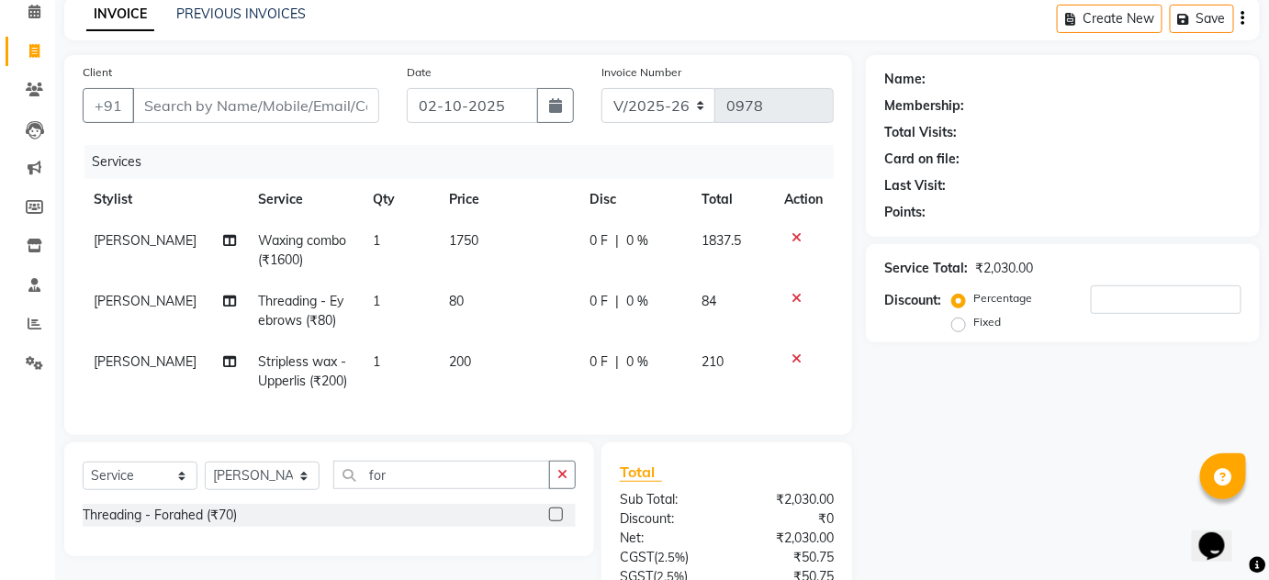
click at [555, 521] on label at bounding box center [556, 515] width 14 height 14
click at [555, 521] on input "checkbox" at bounding box center [555, 515] width 12 height 12
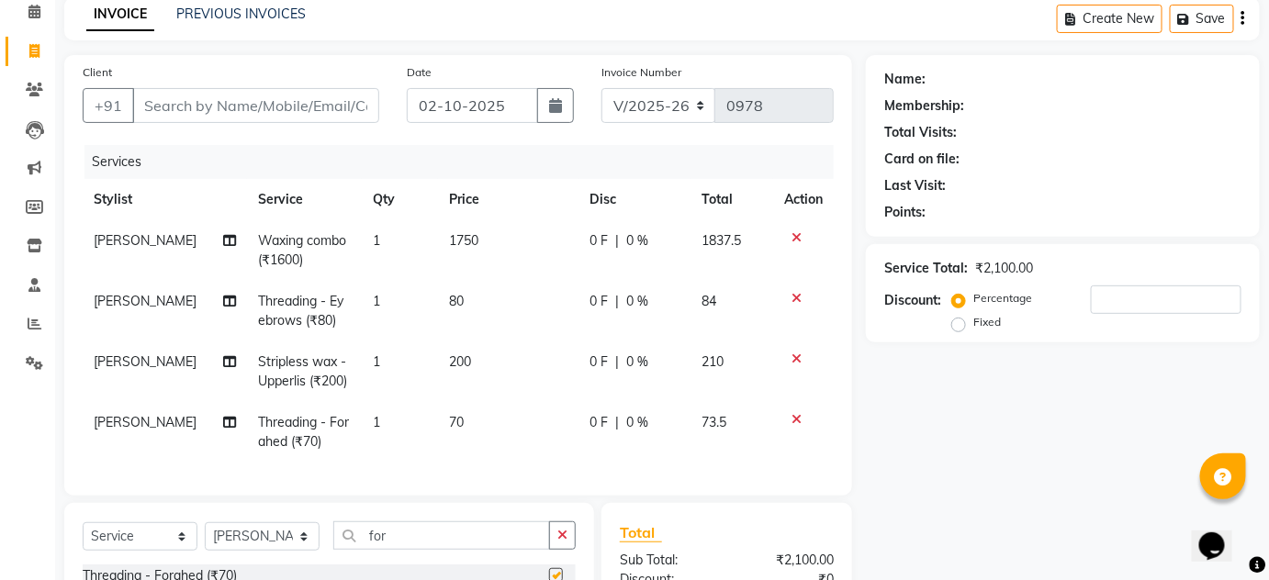
checkbox input "false"
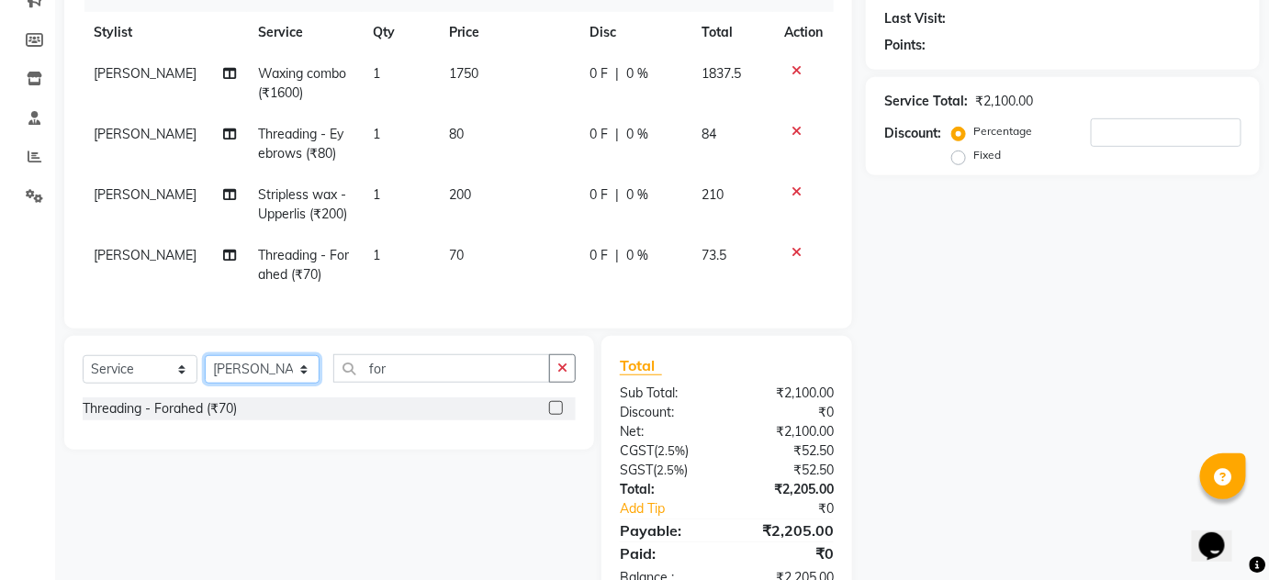
click at [286, 384] on select "Select Stylist Arti lohar Nitin Sir sameer sapna shahrukh Shubhangi Vikas Yasme…" at bounding box center [262, 369] width 115 height 28
select select "84498"
click at [205, 367] on select "Select Stylist Arti lohar Nitin Sir sameer sapna shahrukh Shubhangi Vikas Yasme…" at bounding box center [262, 369] width 115 height 28
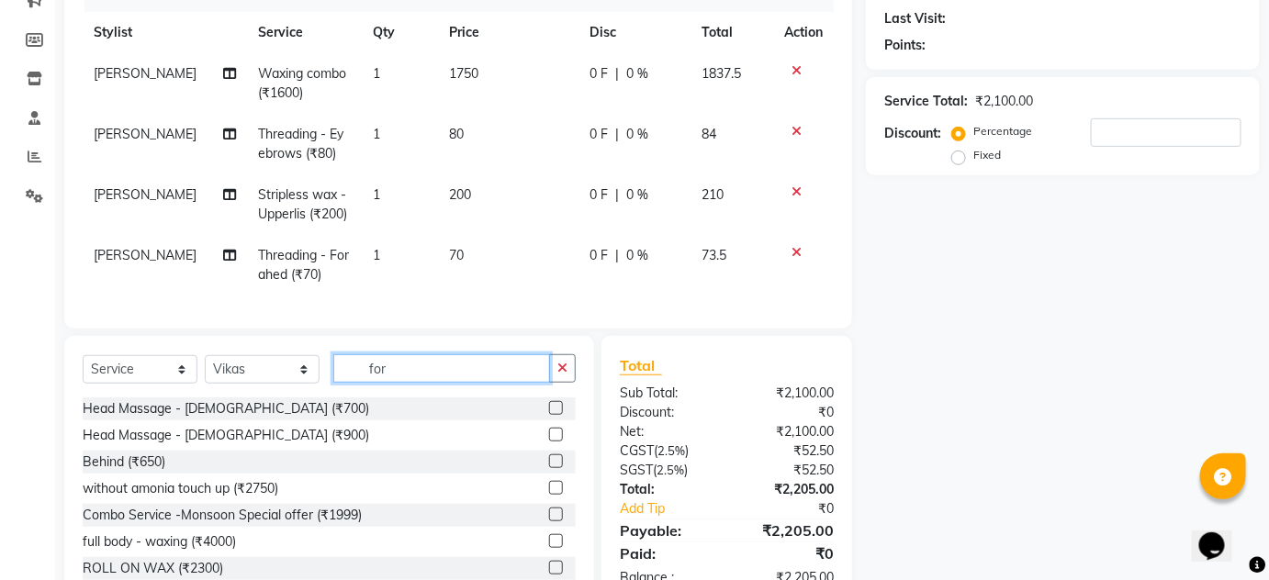
drag, startPoint x: 426, startPoint y: 380, endPoint x: 16, endPoint y: 322, distance: 414.3
click at [19, 322] on app-home "08047224946 Select Location × Enlive Unisex Salon, Viman Nagar English ENGLISH …" at bounding box center [634, 192] width 1269 height 884
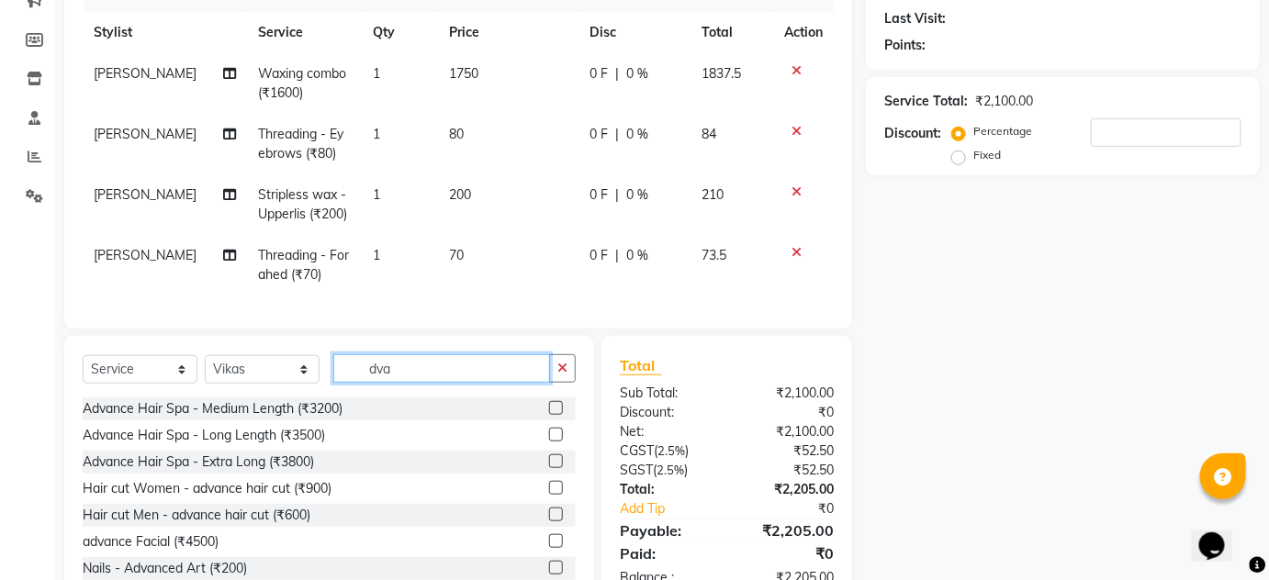
scroll to position [83, 0]
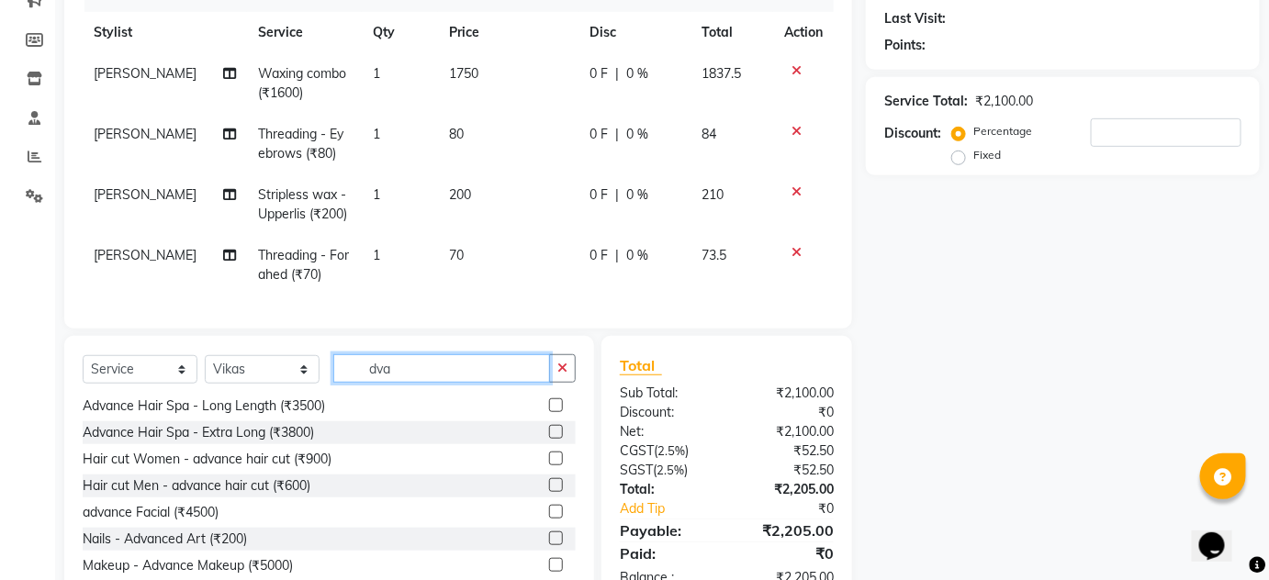
type input "dva"
click at [549, 465] on label at bounding box center [556, 459] width 14 height 14
click at [549, 465] on input "checkbox" at bounding box center [555, 459] width 12 height 12
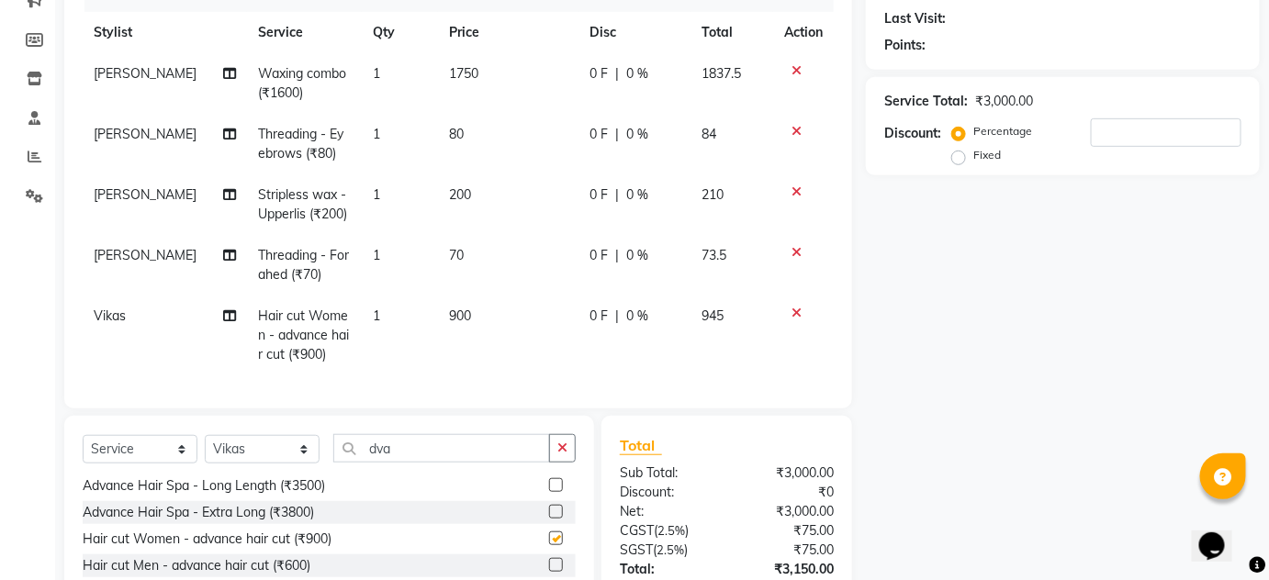
checkbox input "false"
click at [270, 464] on select "Select Stylist Arti lohar Nitin Sir sameer sapna shahrukh Shubhangi Vikas Yasme…" at bounding box center [262, 449] width 115 height 28
select select "26241"
click at [205, 447] on select "Select Stylist Arti lohar Nitin Sir sameer sapna shahrukh Shubhangi Vikas Yasme…" at bounding box center [262, 449] width 115 height 28
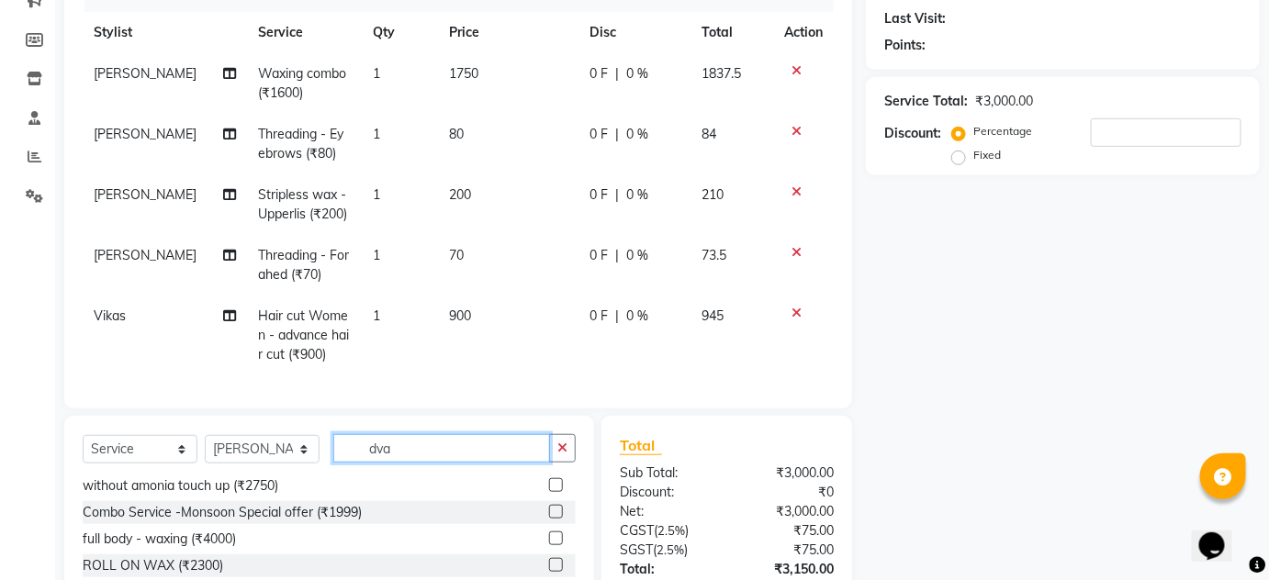
drag, startPoint x: 407, startPoint y: 446, endPoint x: 316, endPoint y: 463, distance: 92.4
click at [320, 462] on div "Select Service Product Membership Package Voucher Prepaid Gift Card Select Styl…" at bounding box center [329, 455] width 493 height 43
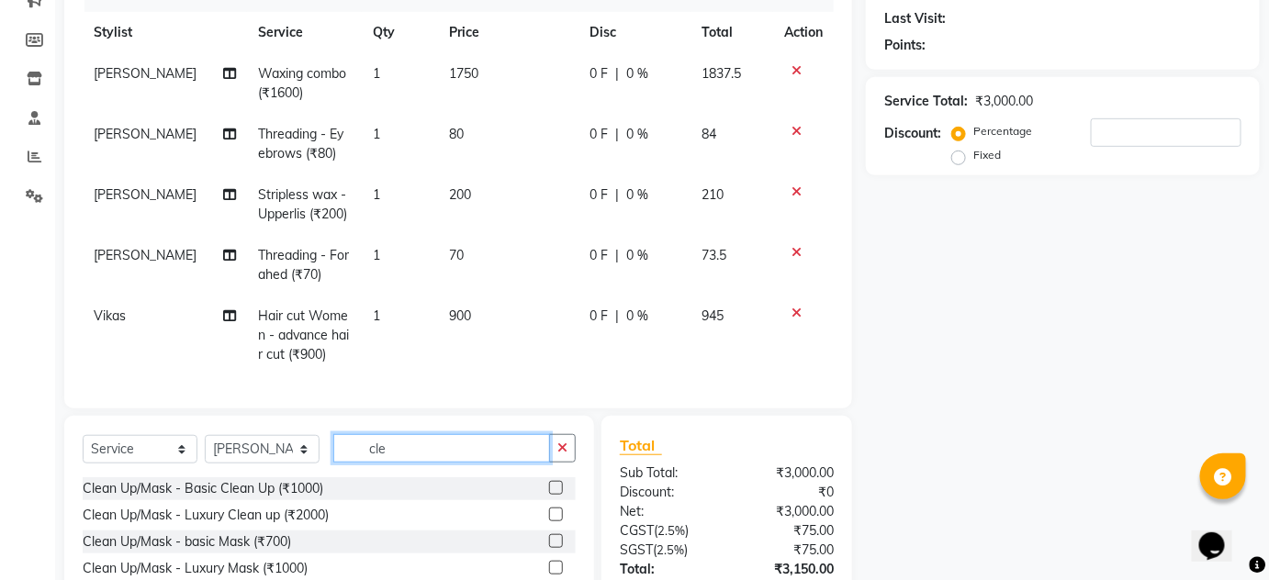
scroll to position [0, 0]
type input "clea"
click at [555, 495] on label at bounding box center [556, 488] width 14 height 14
click at [555, 495] on input "checkbox" at bounding box center [555, 489] width 12 height 12
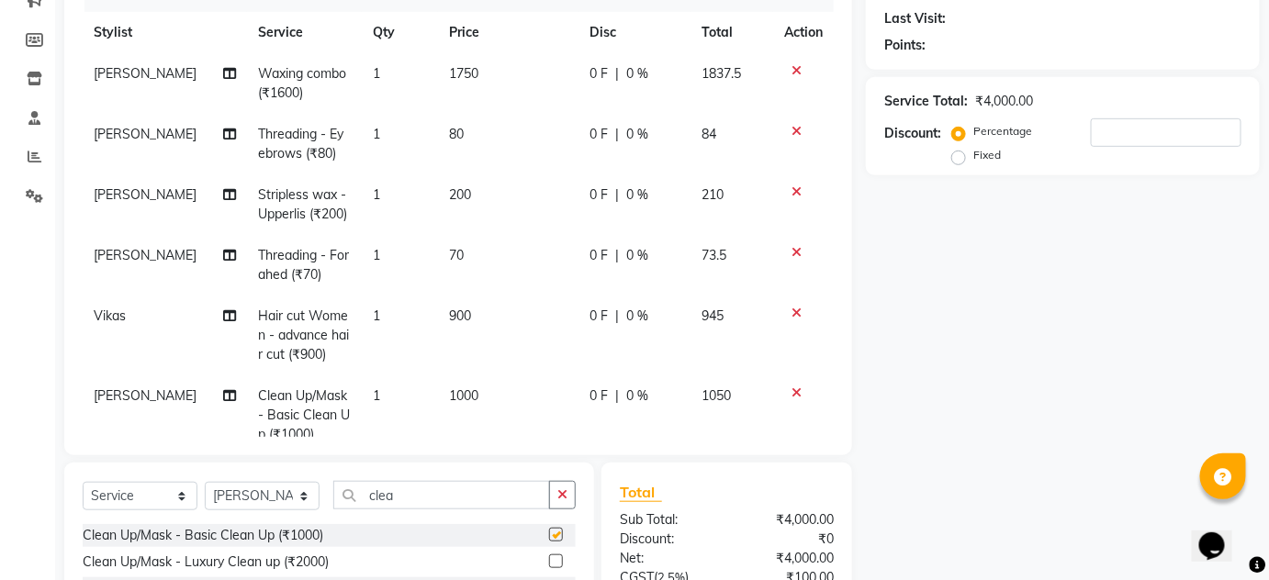
checkbox input "false"
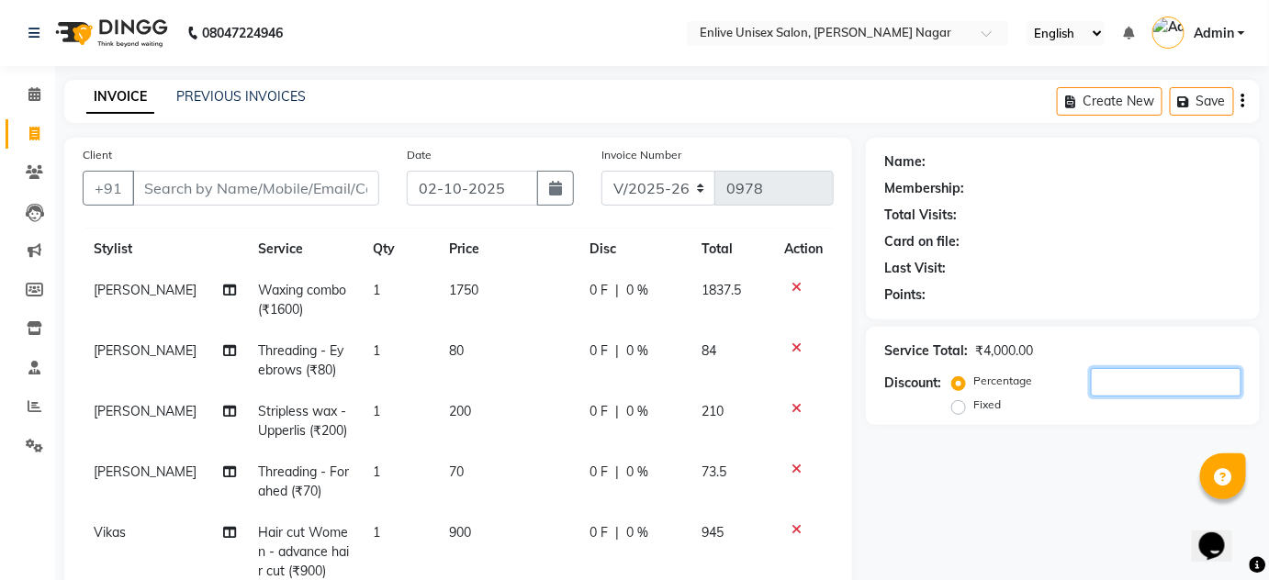
click at [1090, 376] on input "number" at bounding box center [1165, 382] width 151 height 28
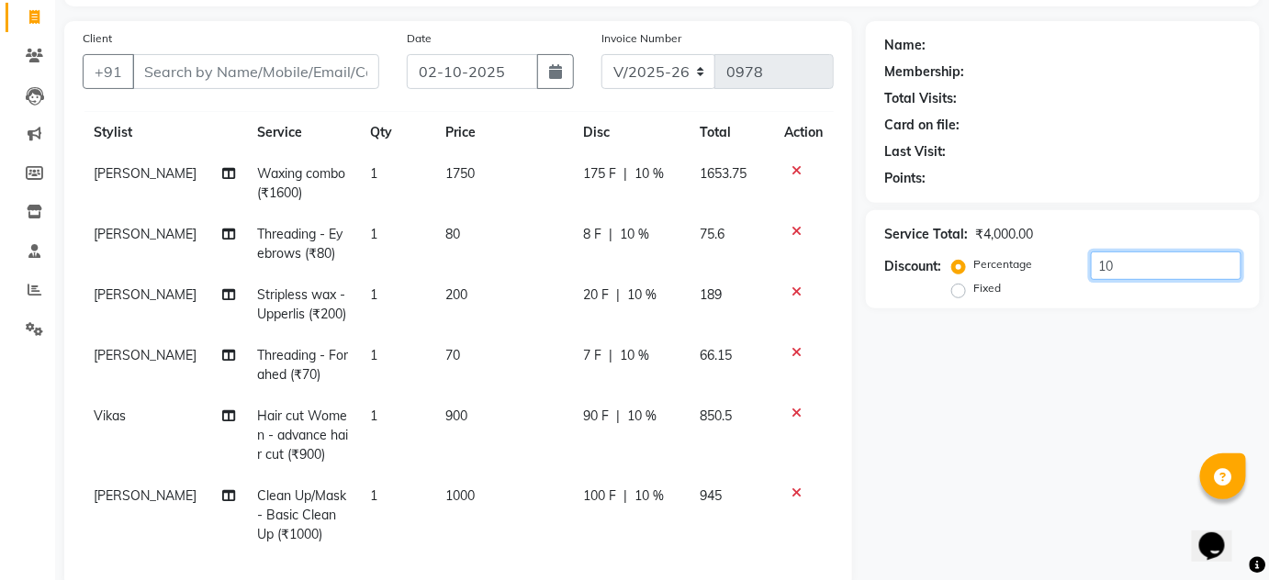
scroll to position [95, 0]
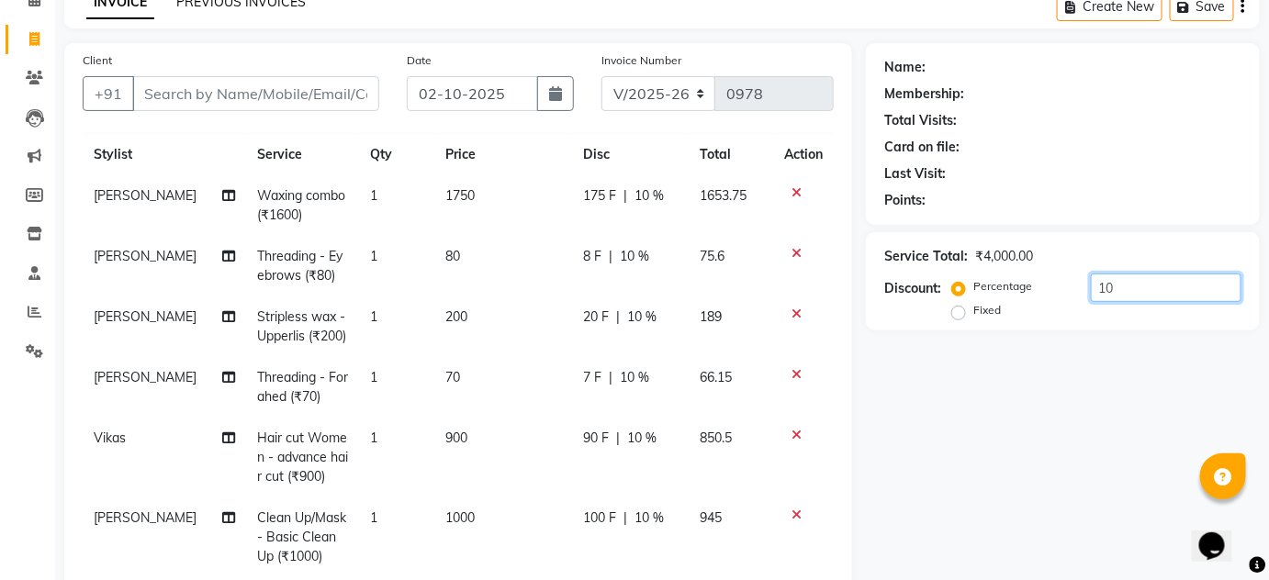
type input "10"
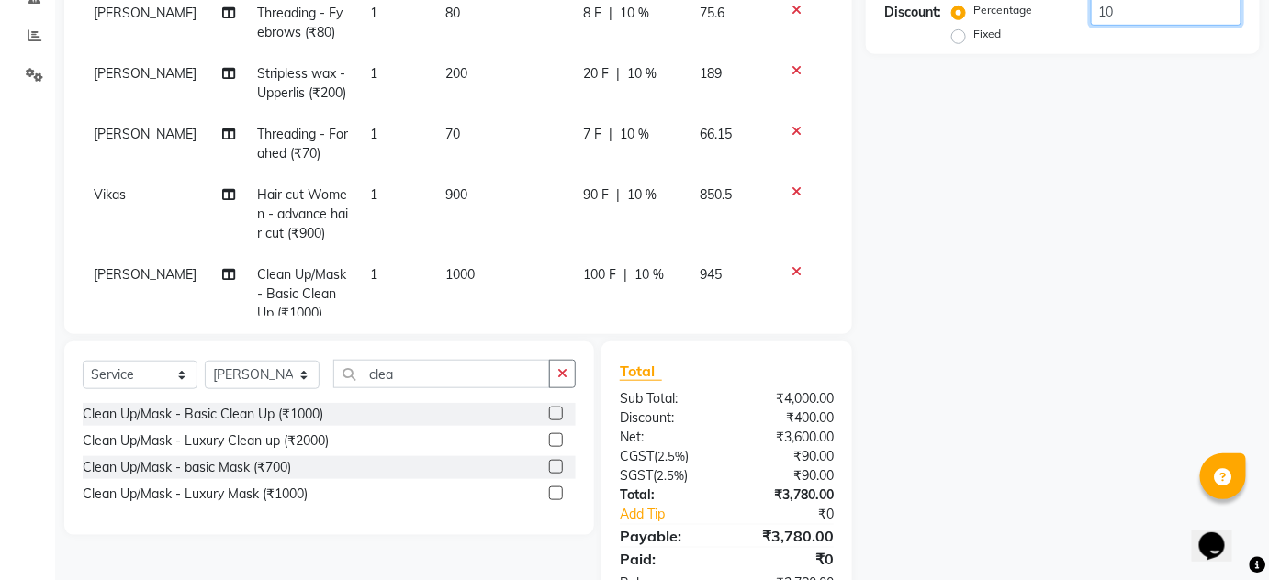
scroll to position [262, 0]
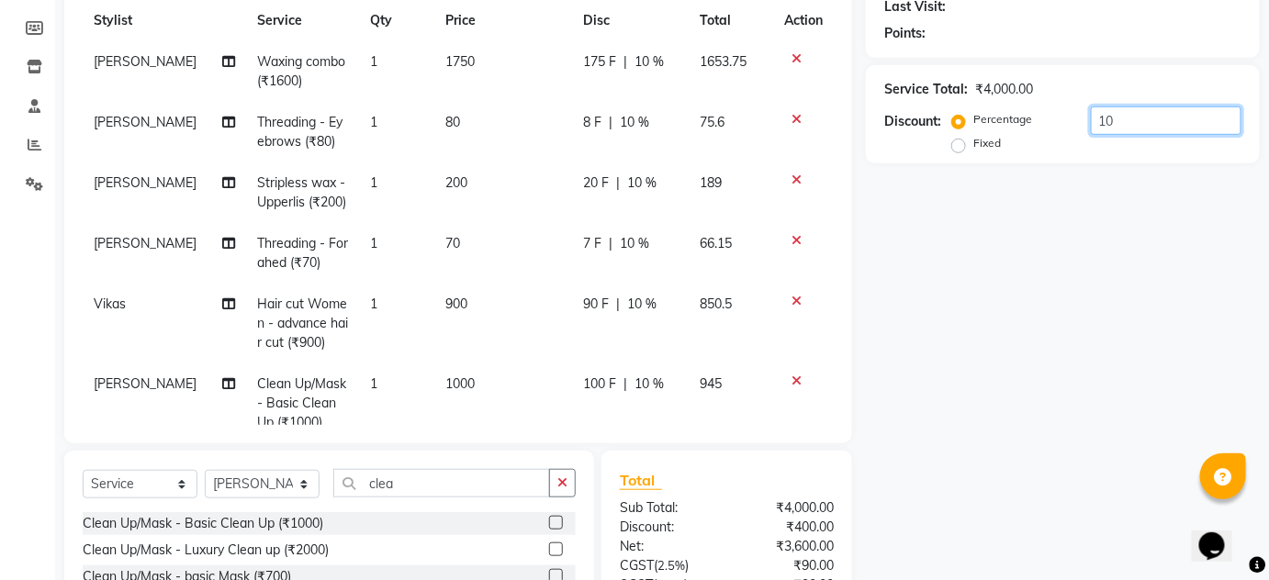
drag, startPoint x: 1142, startPoint y: 109, endPoint x: 830, endPoint y: 121, distance: 312.3
click at [830, 121] on div "Client +91 Date 02-10-2025 Invoice Number V/2025 V/2025-26 0978 Services Stylis…" at bounding box center [661, 298] width 1223 height 844
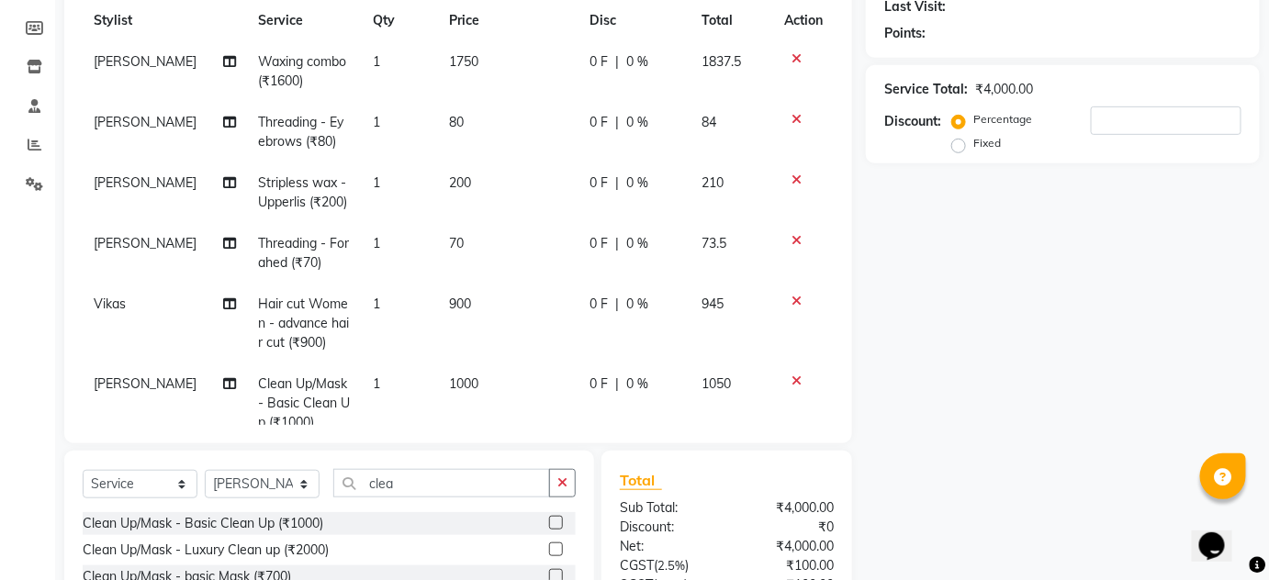
drag, startPoint x: 974, startPoint y: 278, endPoint x: 1028, endPoint y: 152, distance: 136.9
click at [1026, 196] on div "Name: Membership: Total Visits: Card on file: Last Visit: Points: Service Total…" at bounding box center [1070, 298] width 408 height 844
click at [1100, 117] on input "number" at bounding box center [1165, 120] width 151 height 28
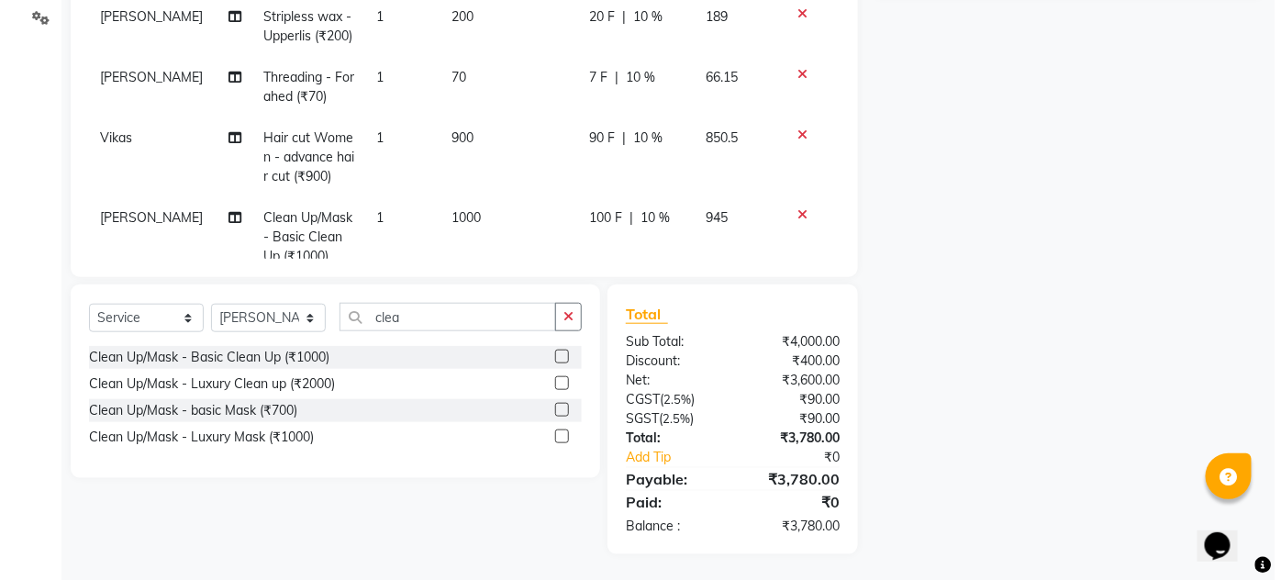
scroll to position [95, 0]
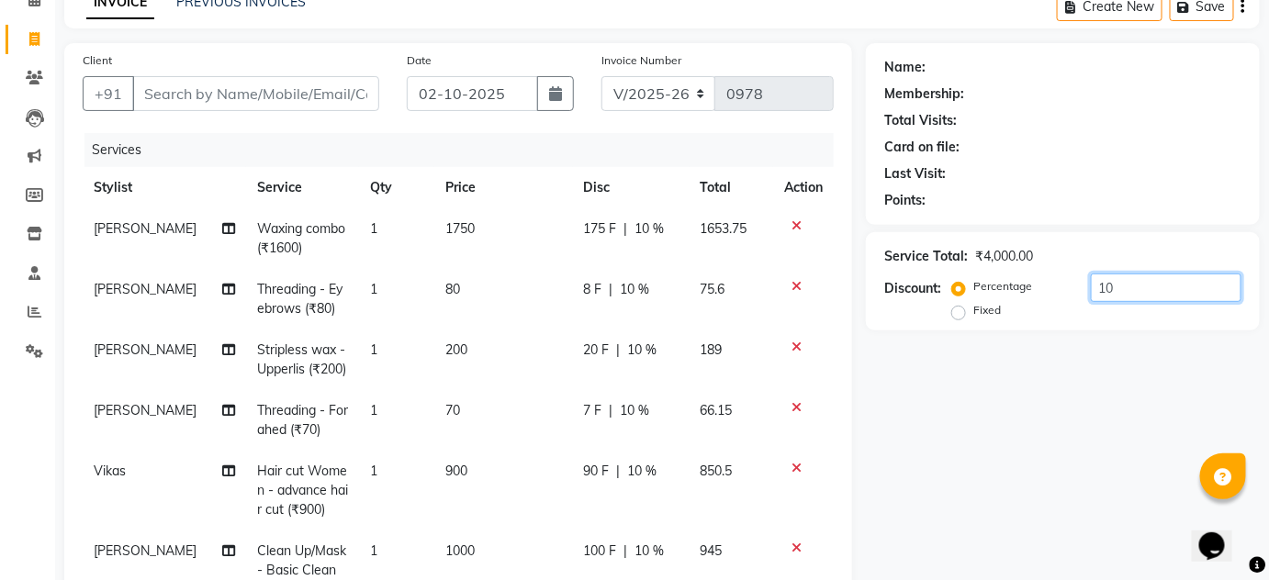
type input "10"
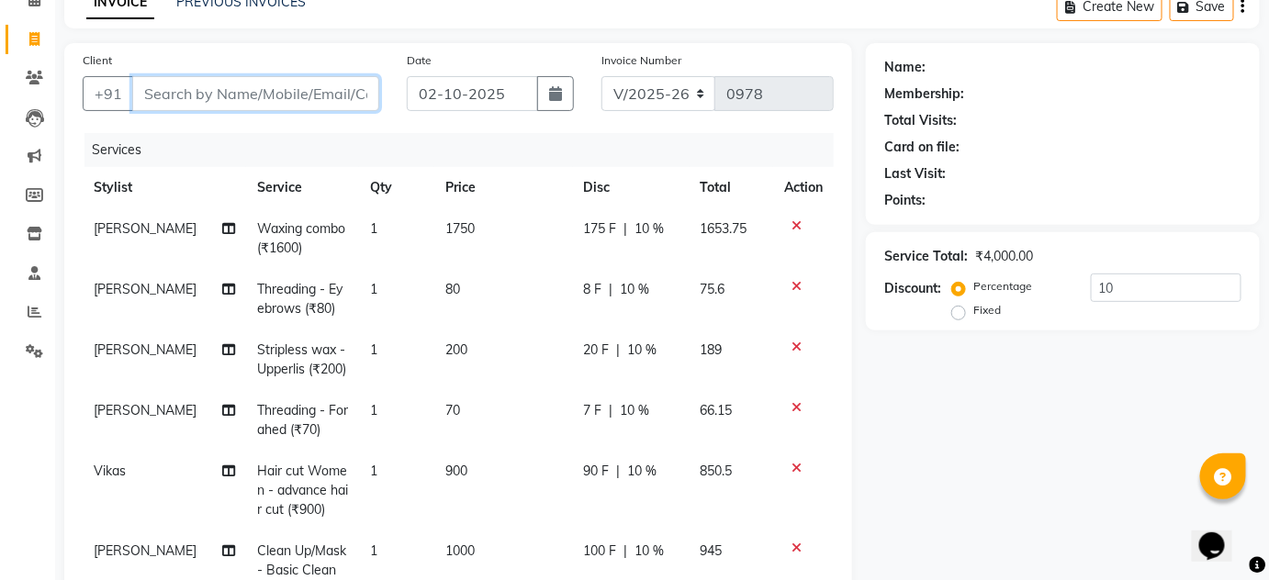
click at [350, 99] on input "Client" at bounding box center [255, 93] width 247 height 35
type input "9"
type input "0"
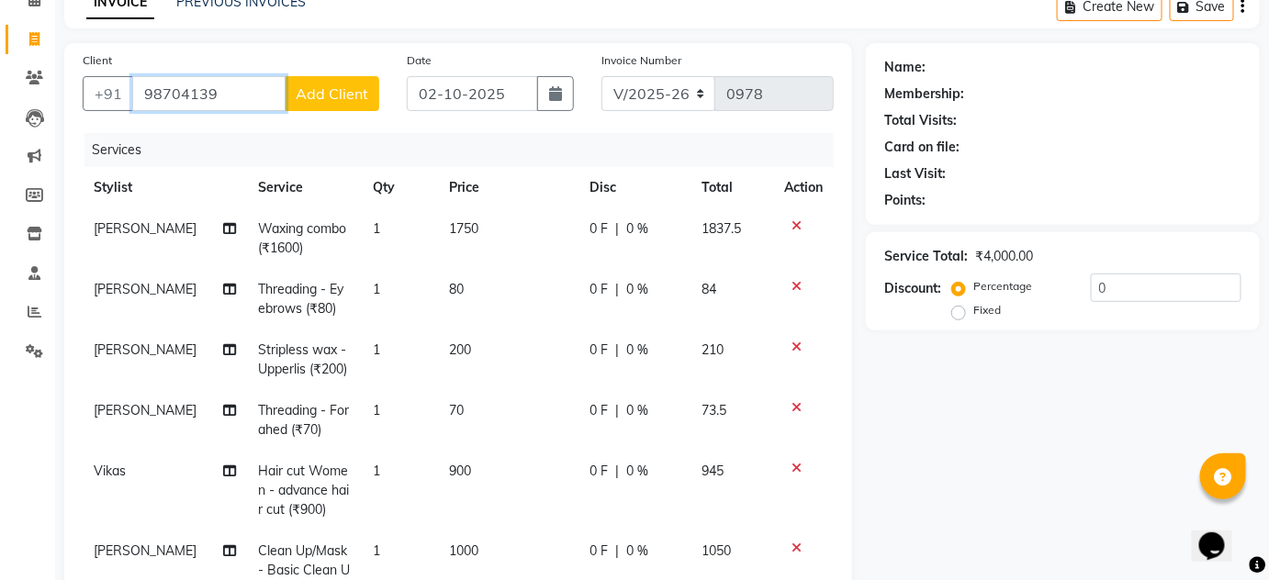
type input "98704139"
click at [579, 366] on td "0 F | 0 %" at bounding box center [635, 360] width 112 height 61
select select "93468"
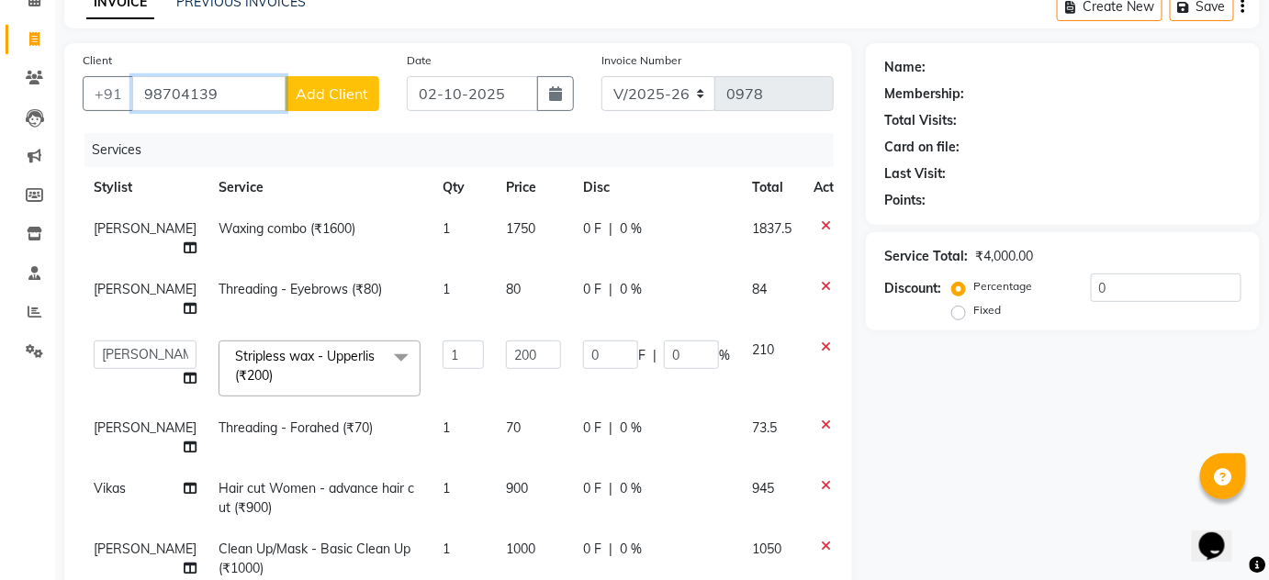
click at [223, 90] on input "98704139" at bounding box center [208, 93] width 153 height 35
type input "9870413919"
click at [341, 94] on span "Add Client" at bounding box center [332, 93] width 73 height 18
select select "22"
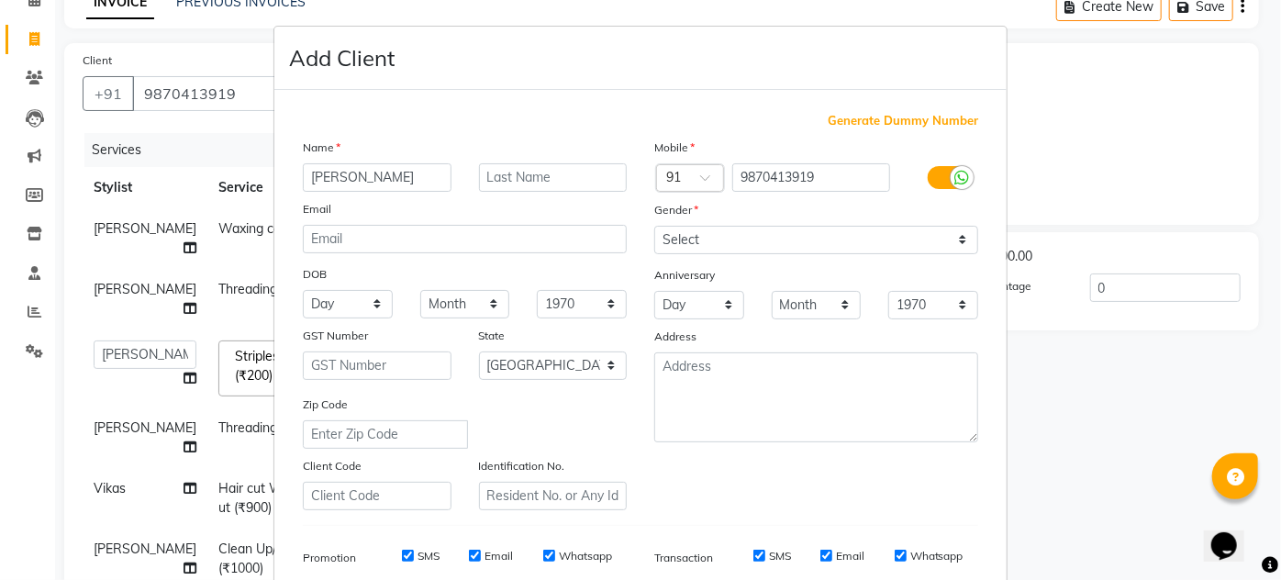
type input "shraddha"
click at [573, 178] on input "text" at bounding box center [553, 177] width 149 height 28
type input "."
click at [956, 241] on select "Select Male Female Other Prefer Not To Say" at bounding box center [816, 240] width 324 height 28
select select "female"
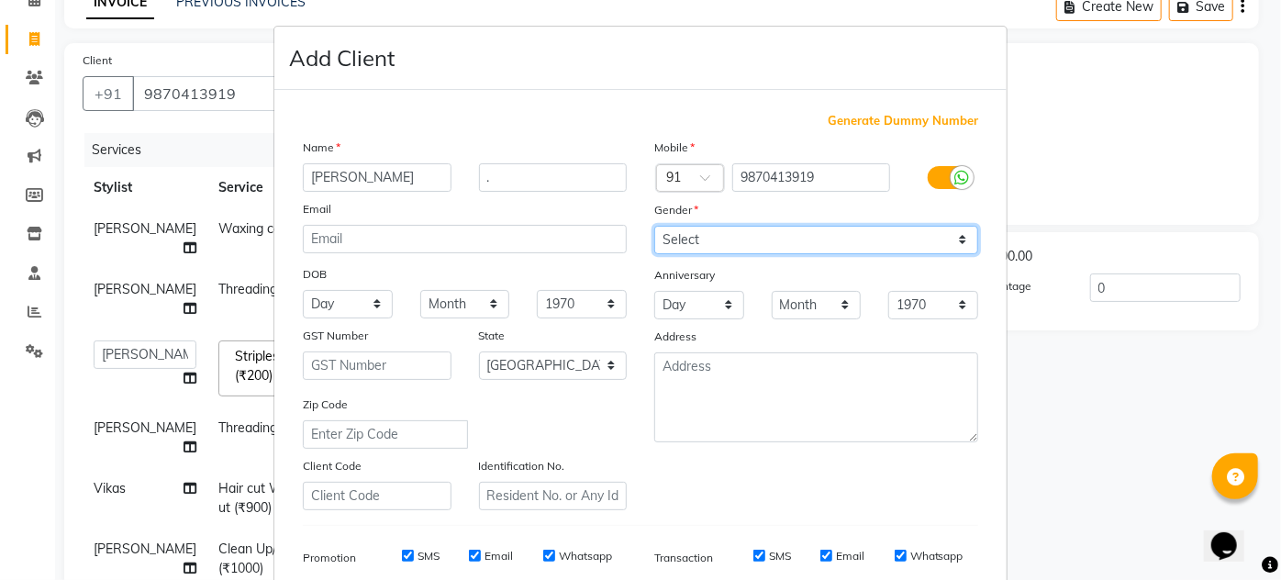
click at [654, 226] on select "Select Male Female Other Prefer Not To Say" at bounding box center [816, 240] width 324 height 28
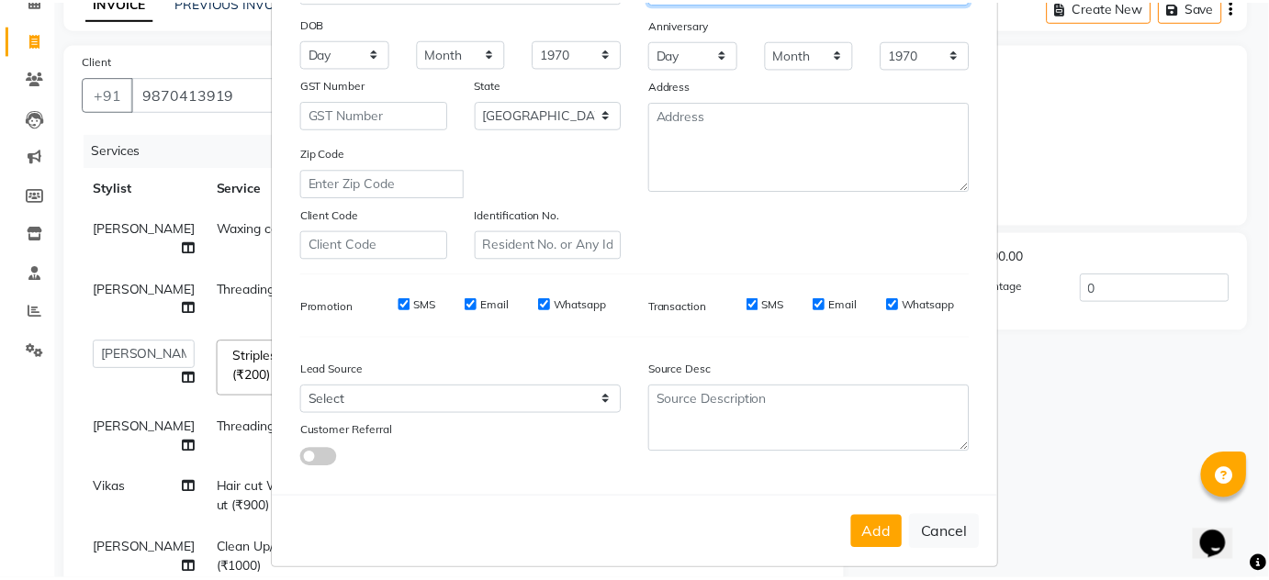
scroll to position [266, 0]
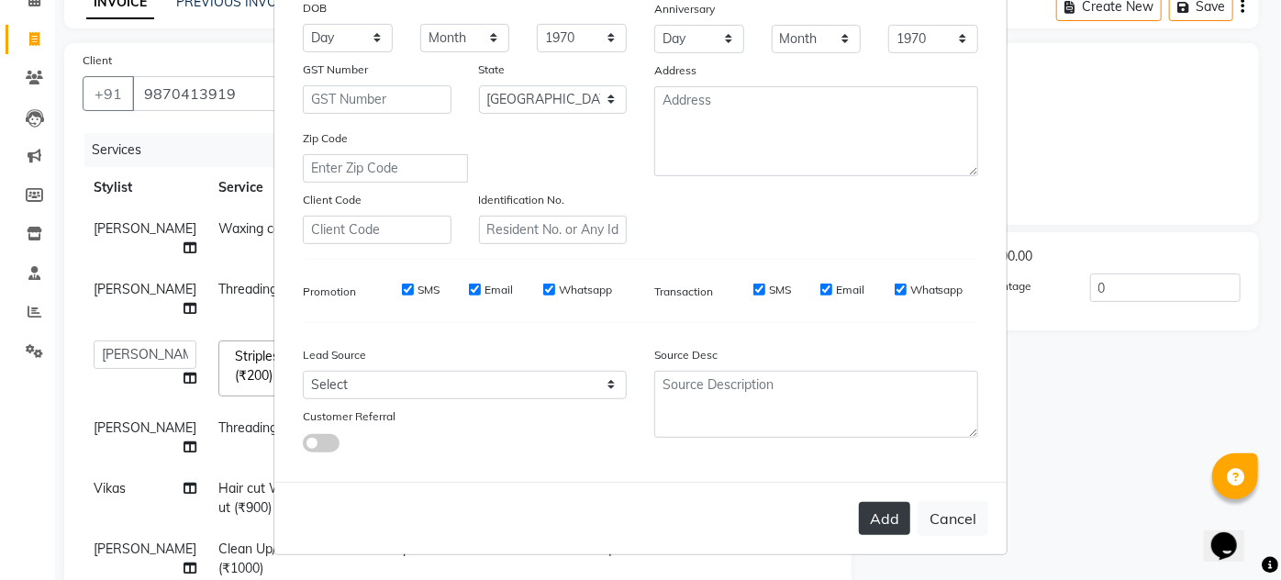
click at [882, 515] on button "Add" at bounding box center [884, 518] width 51 height 33
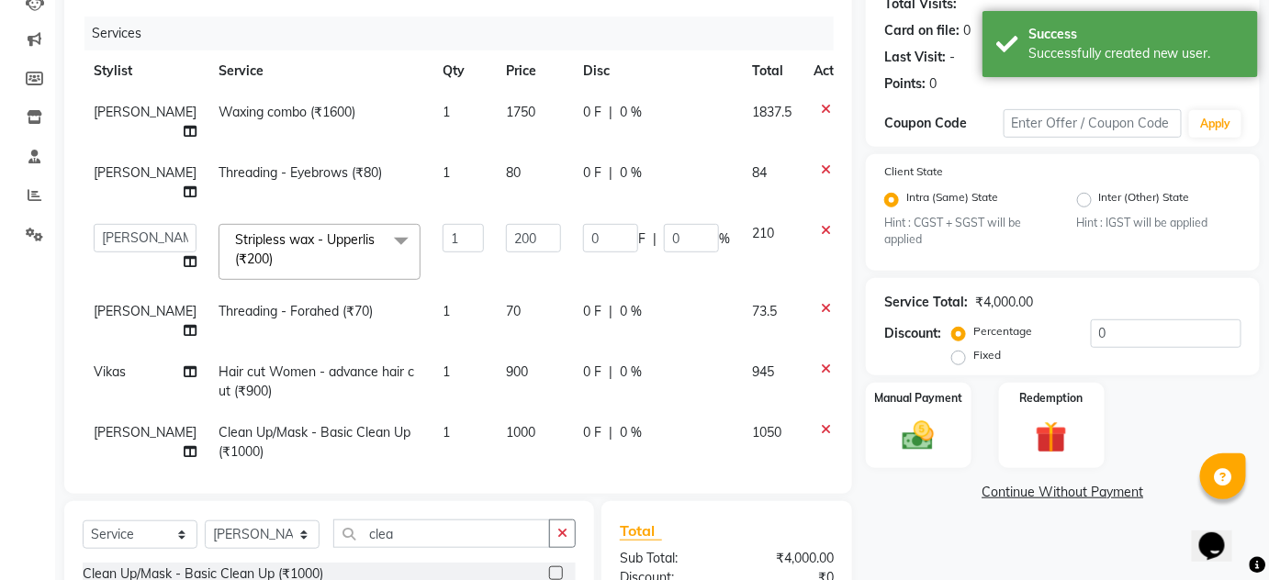
scroll to position [394, 0]
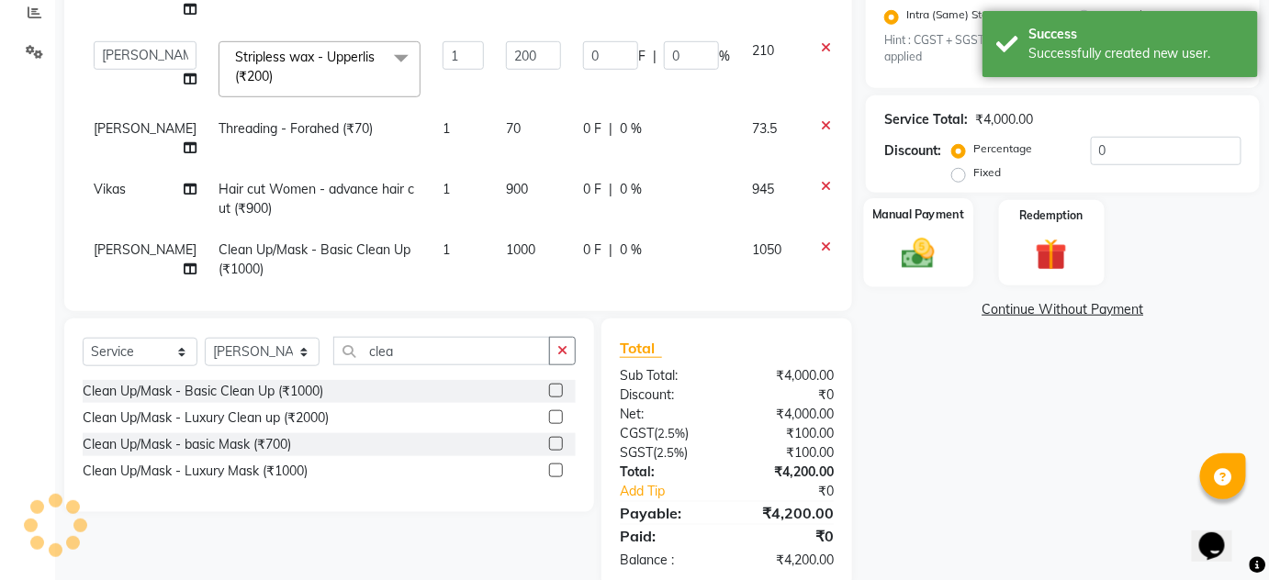
click at [928, 262] on img at bounding box center [917, 254] width 53 height 38
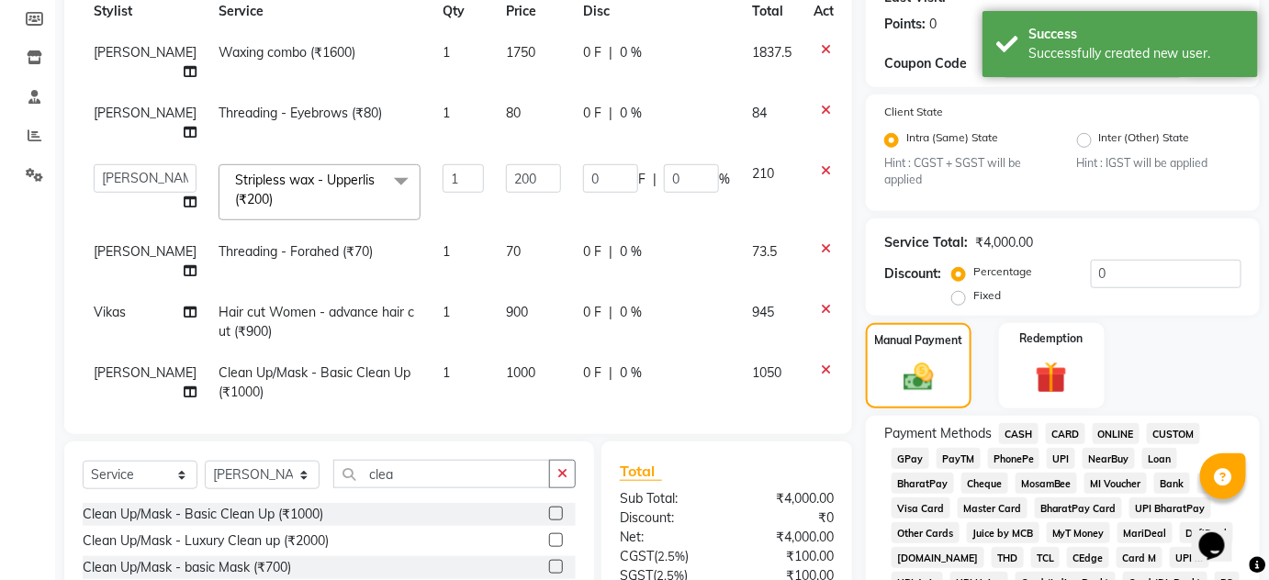
scroll to position [310, 0]
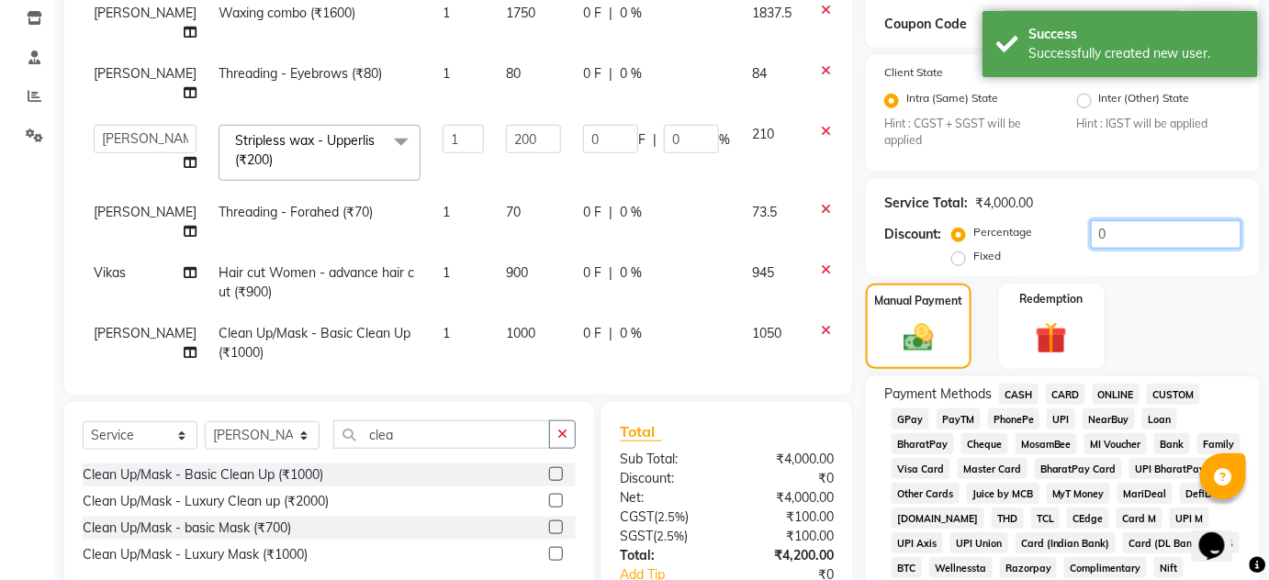
click at [1168, 234] on input "0" at bounding box center [1165, 234] width 151 height 28
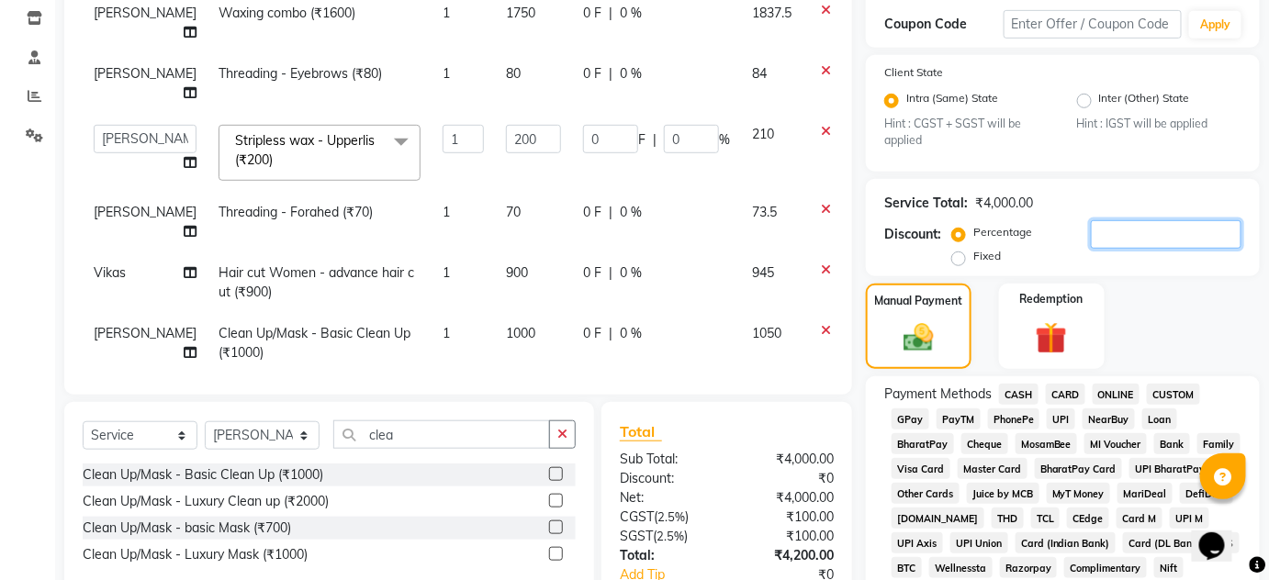
type input "1"
type input "2"
type input "1"
type input "10"
type input "20"
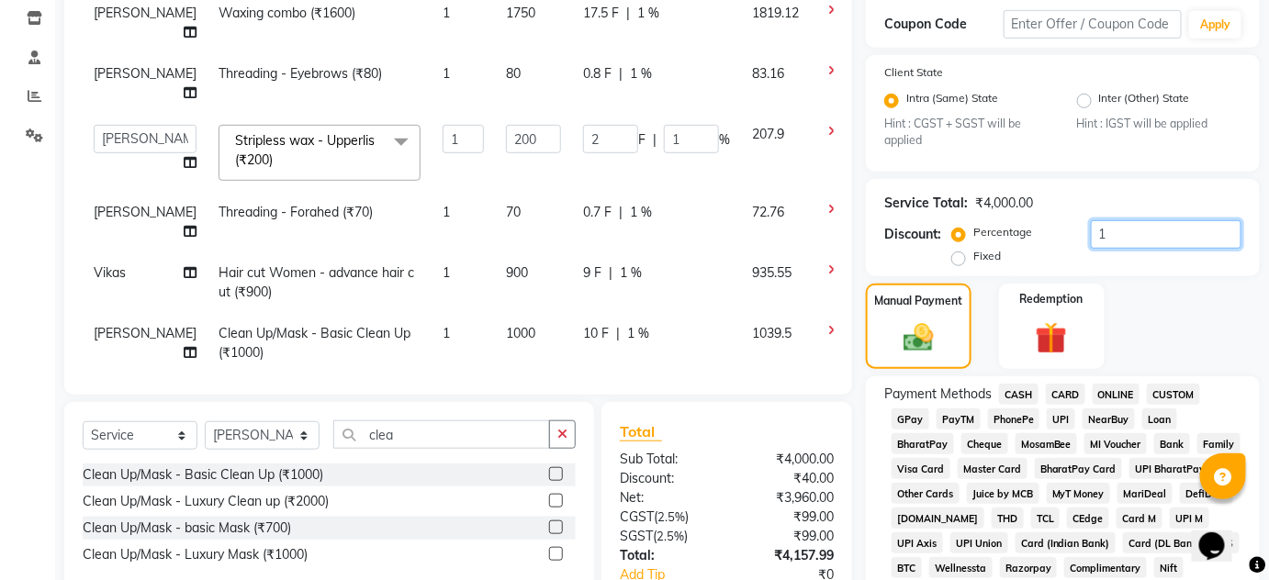
type input "10"
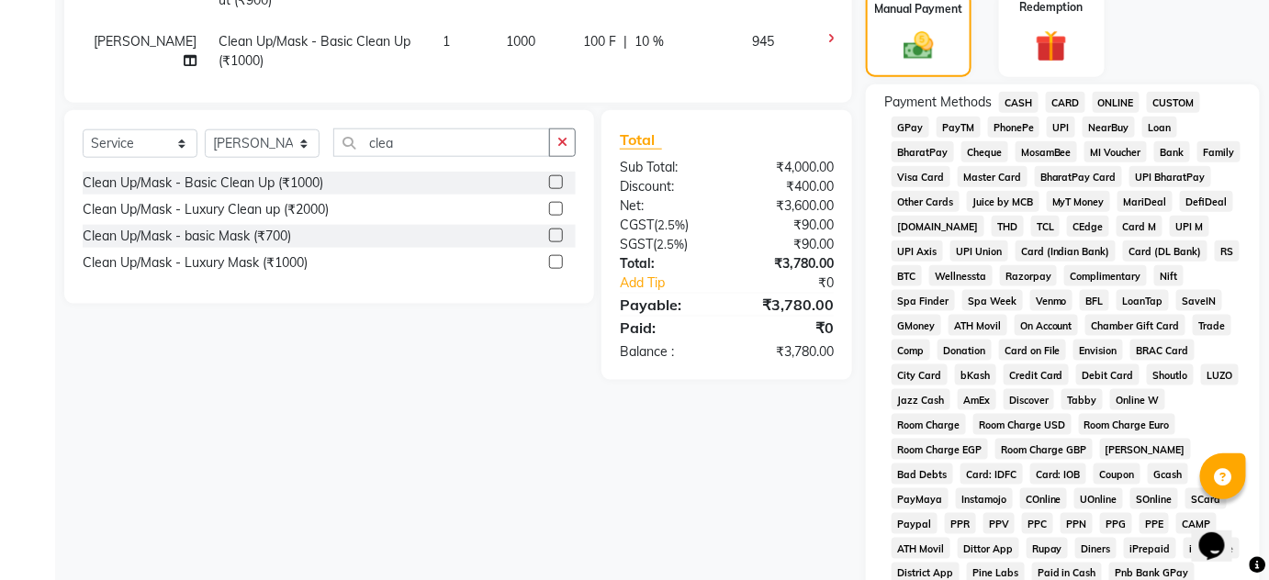
scroll to position [561, 0]
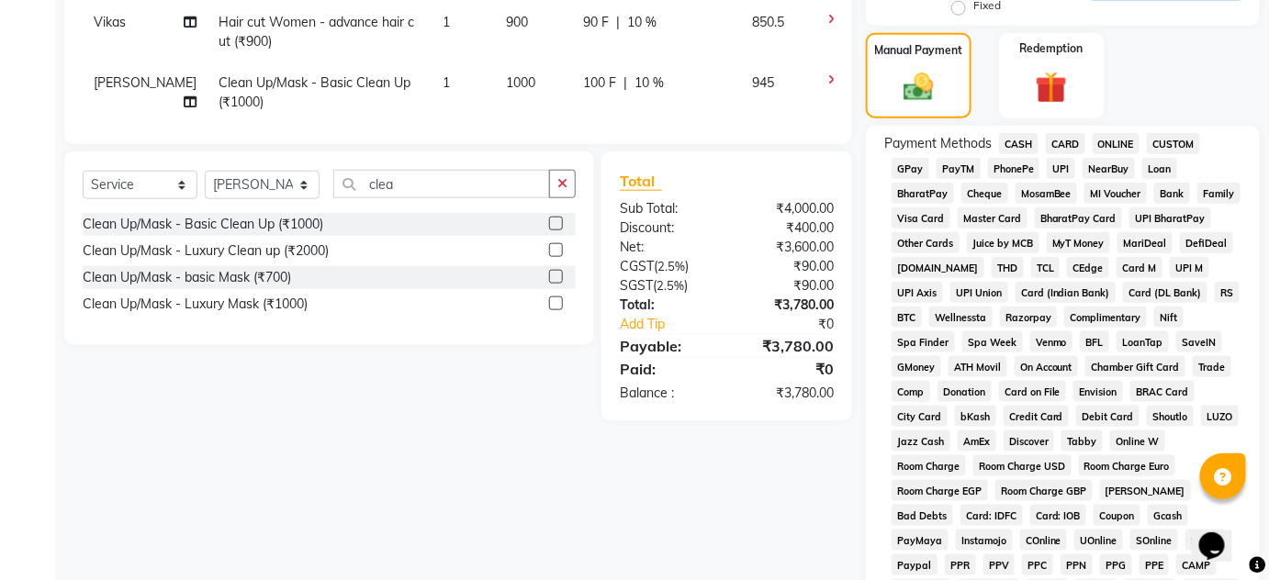
type input "10"
click at [1078, 140] on span "CARD" at bounding box center [1064, 143] width 39 height 21
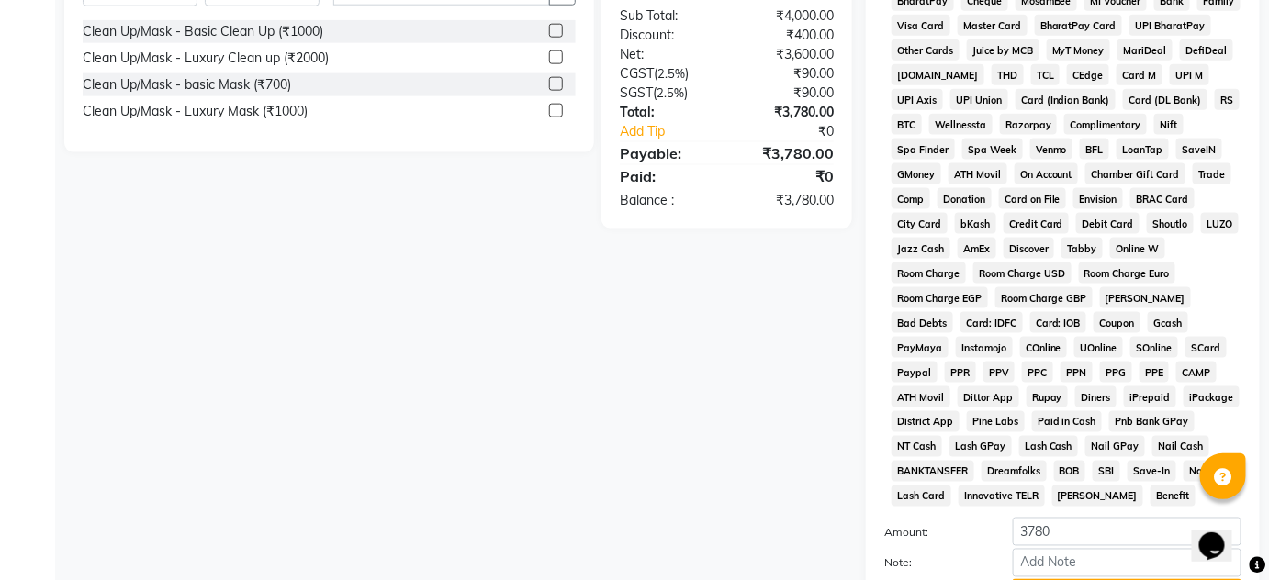
scroll to position [925, 0]
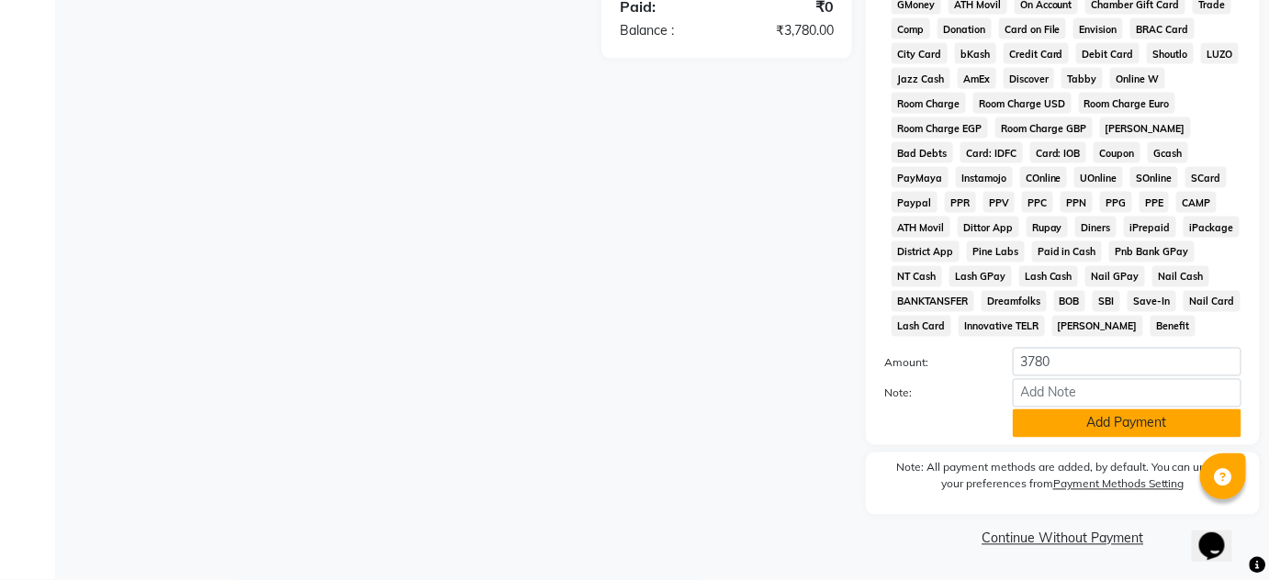
click at [1066, 412] on button "Add Payment" at bounding box center [1126, 423] width 229 height 28
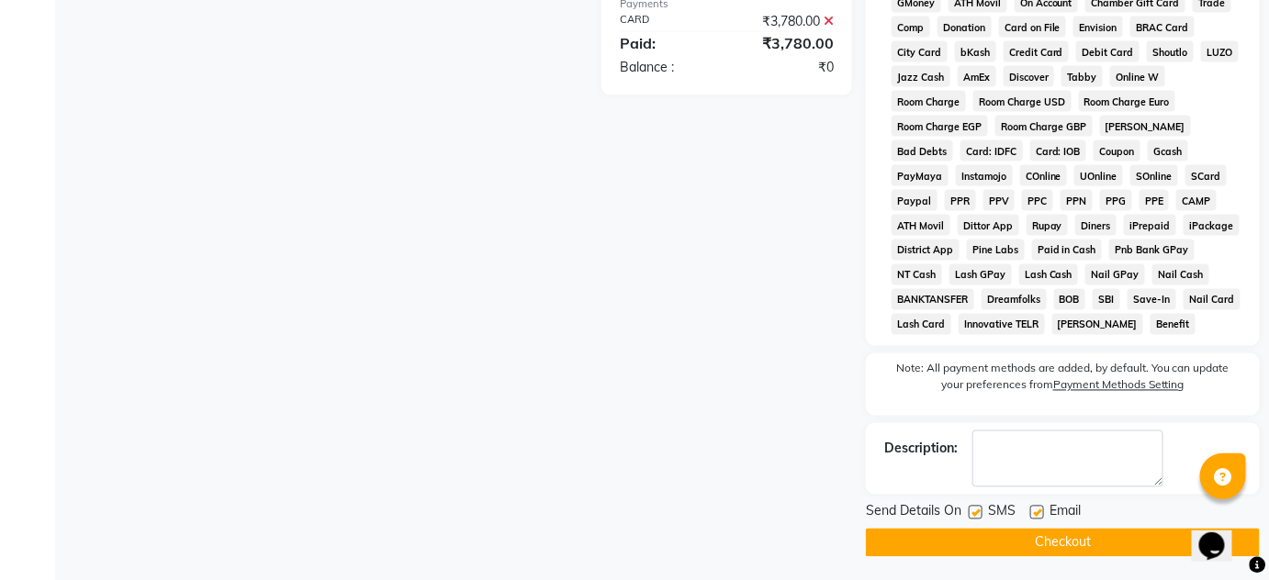
click at [1056, 541] on button "Checkout" at bounding box center [1063, 543] width 394 height 28
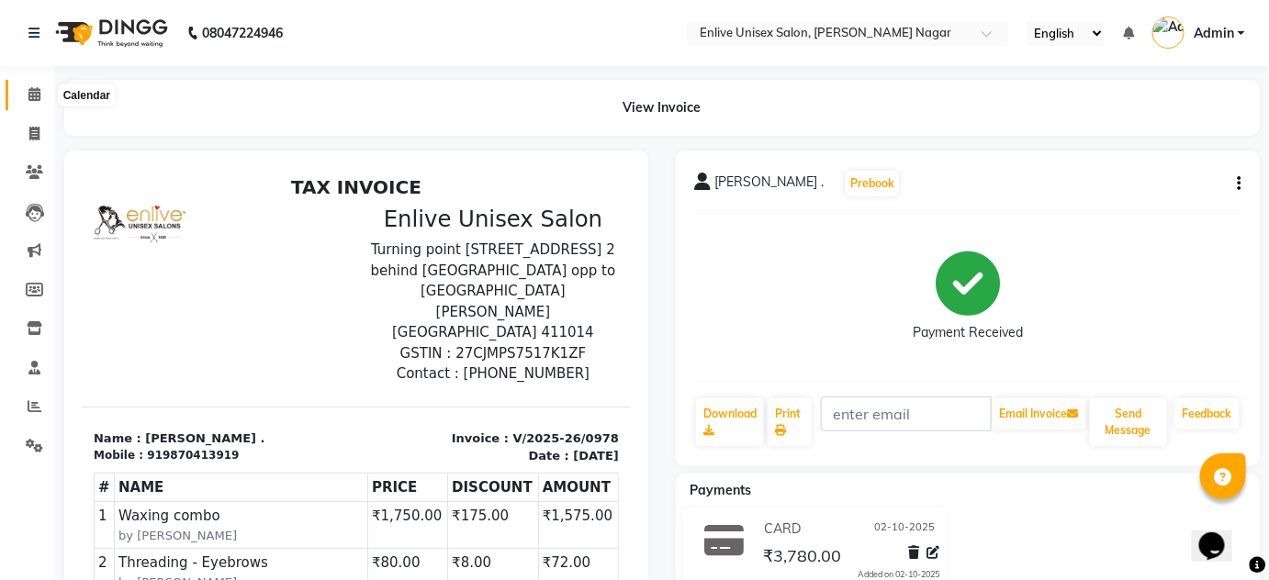
click at [31, 97] on icon at bounding box center [34, 94] width 12 height 14
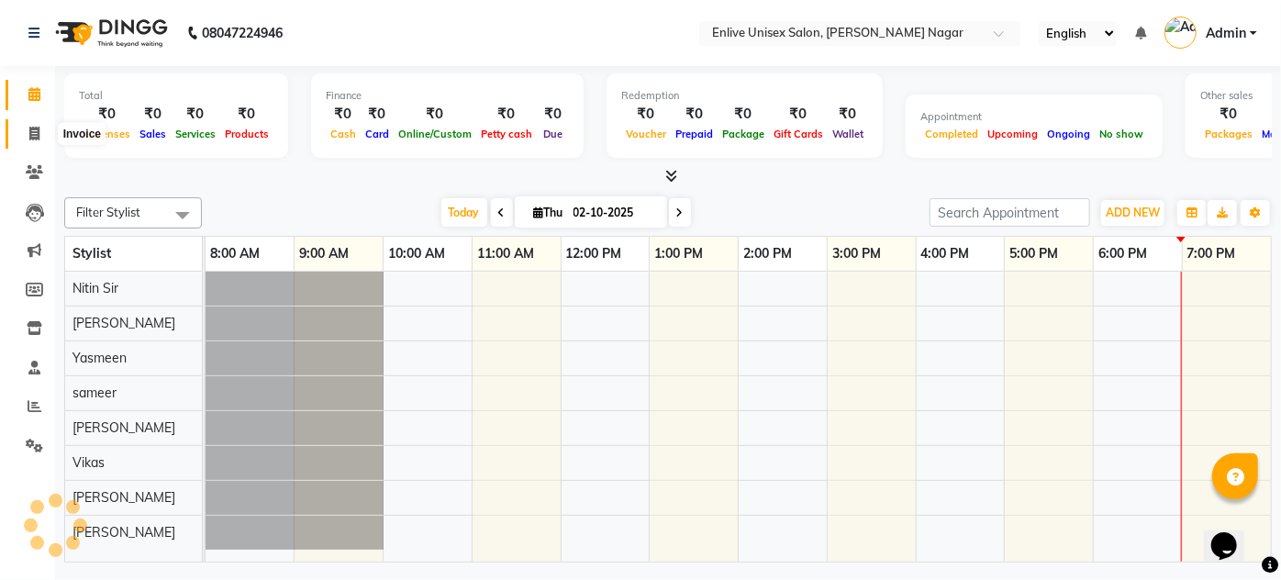
click at [39, 129] on span at bounding box center [34, 134] width 32 height 21
select select "service"
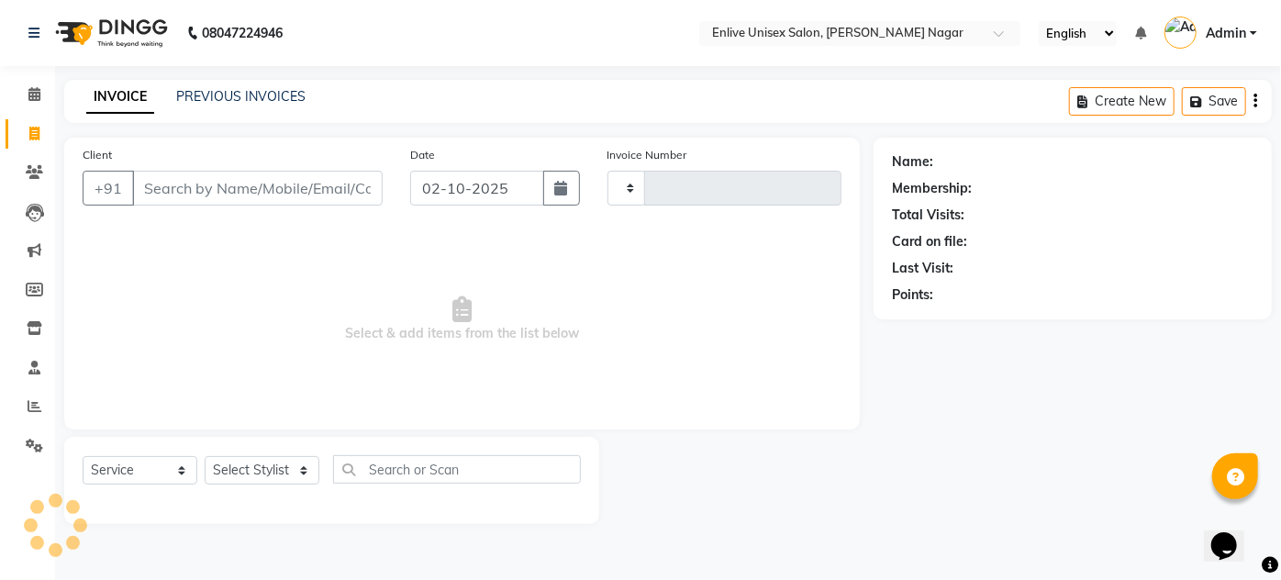
type input "0979"
select select "145"
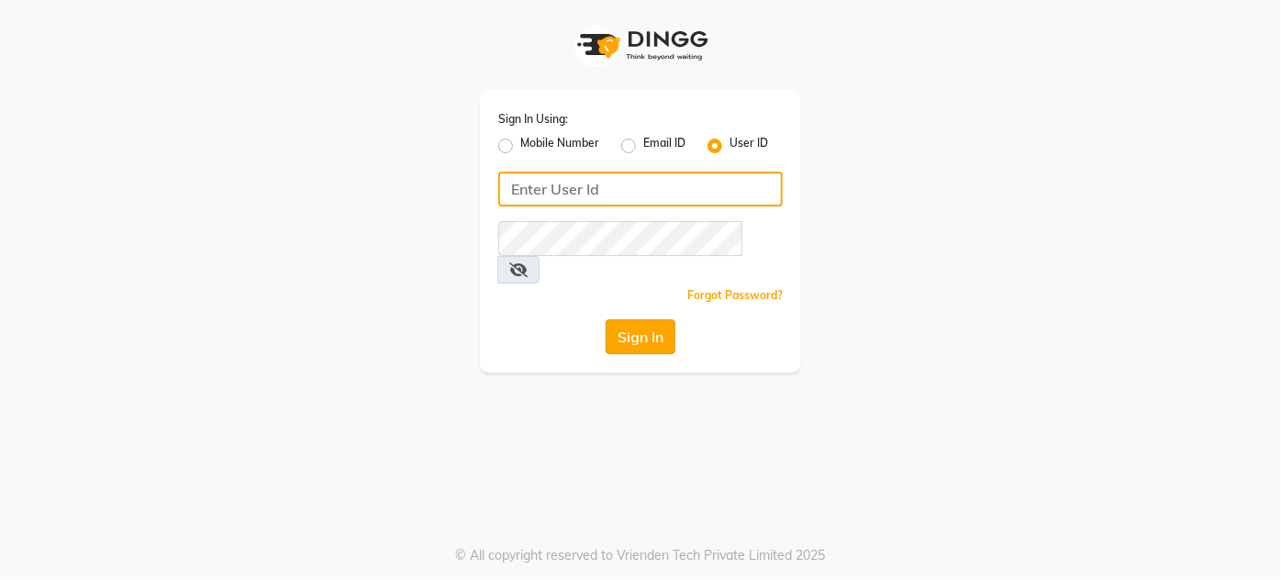
type input "enlive"
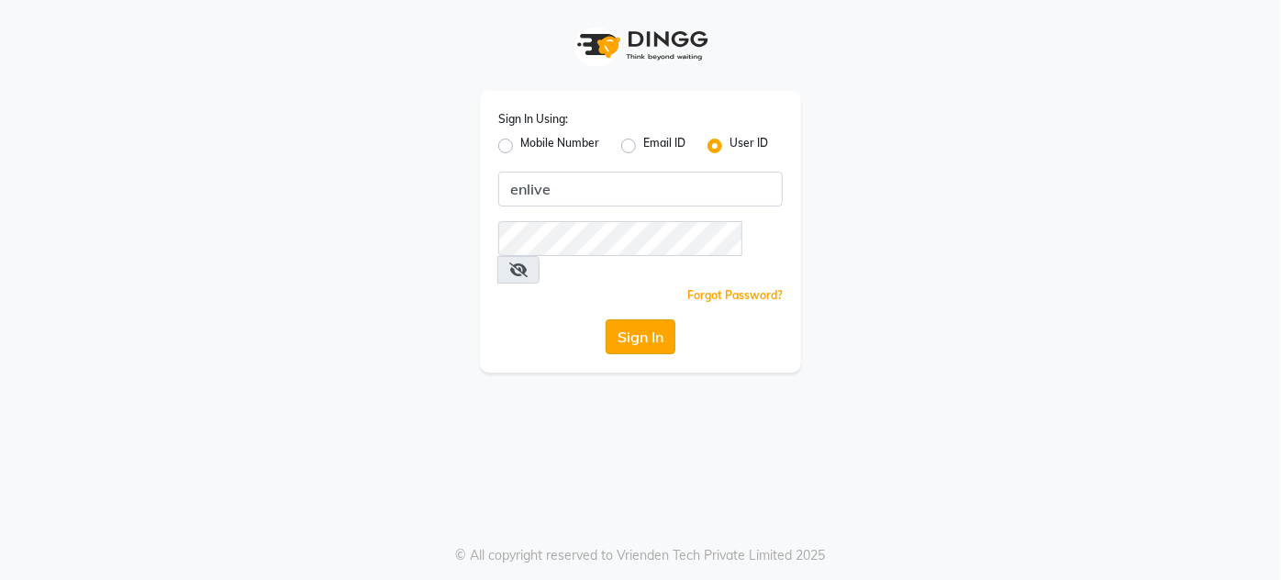
click at [278, 127] on button "Sign In" at bounding box center [641, 336] width 70 height 35
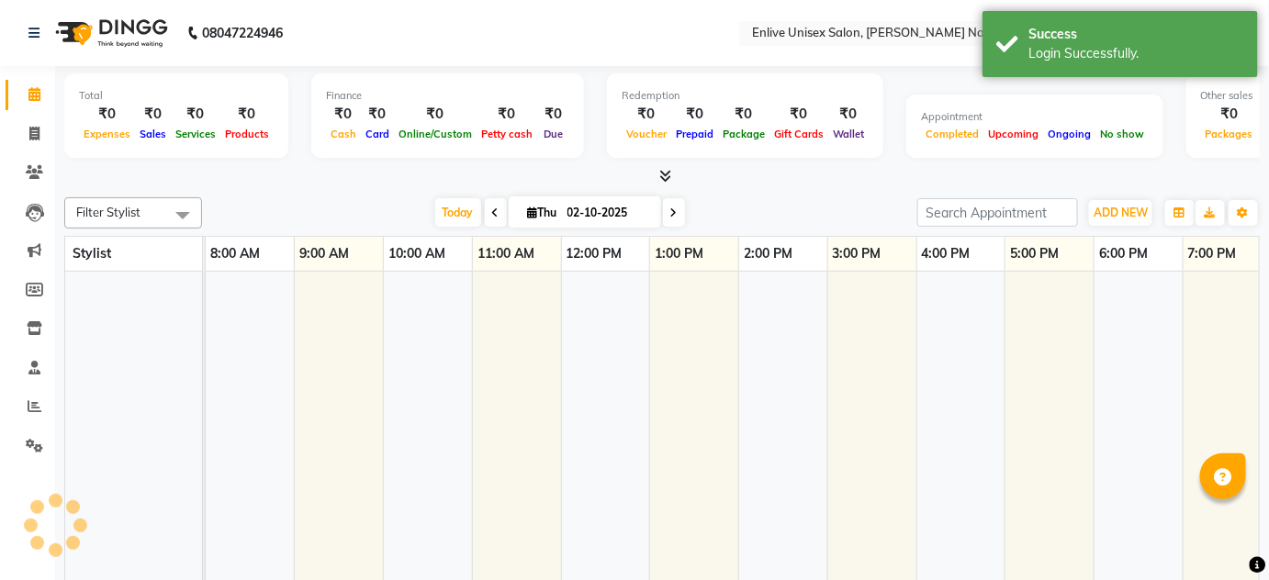
select select "en"
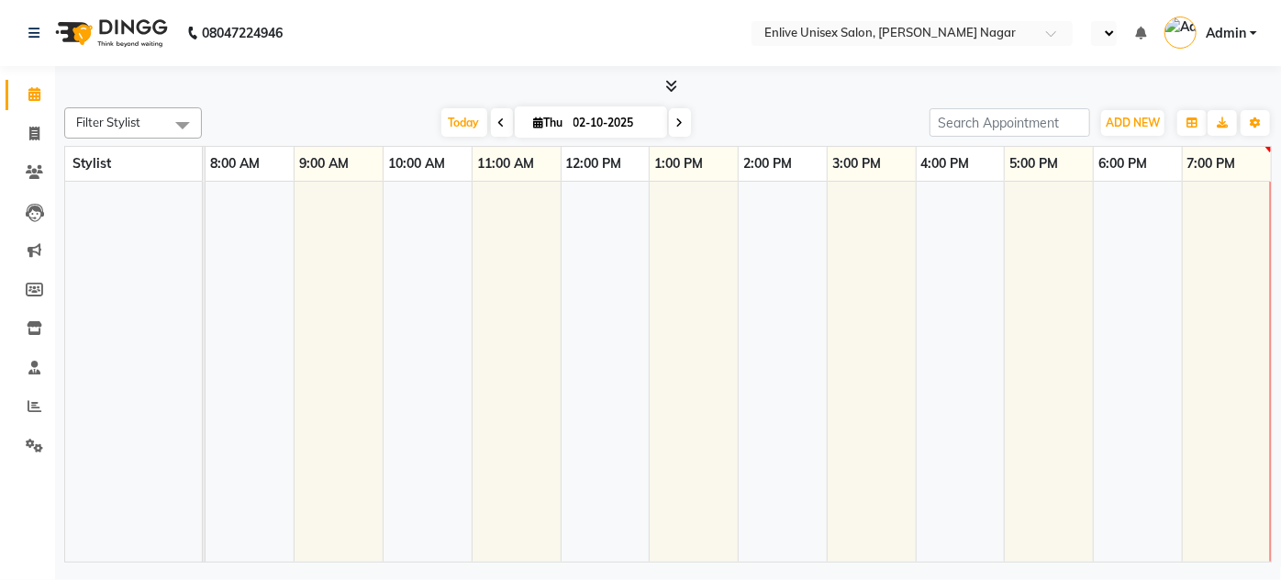
select select "en"
